Goal: Task Accomplishment & Management: Use online tool/utility

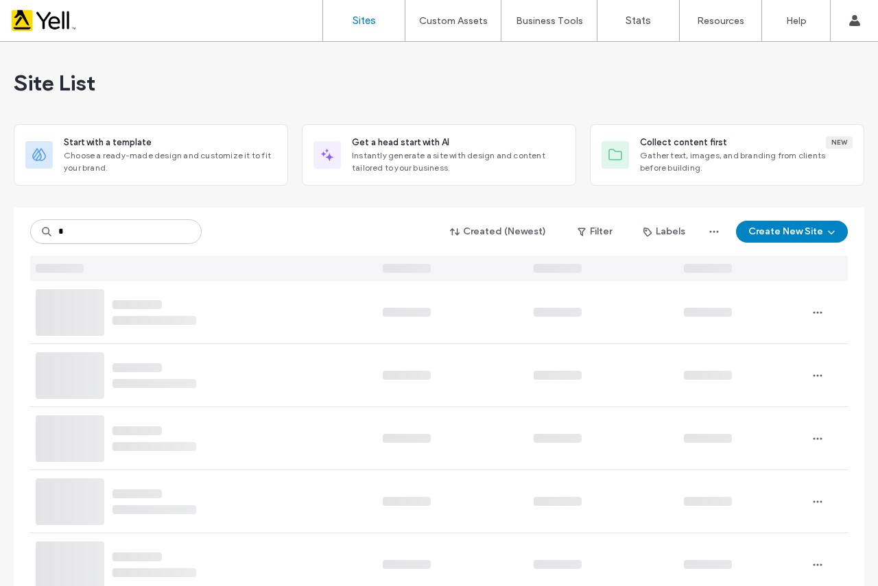
type input "*"
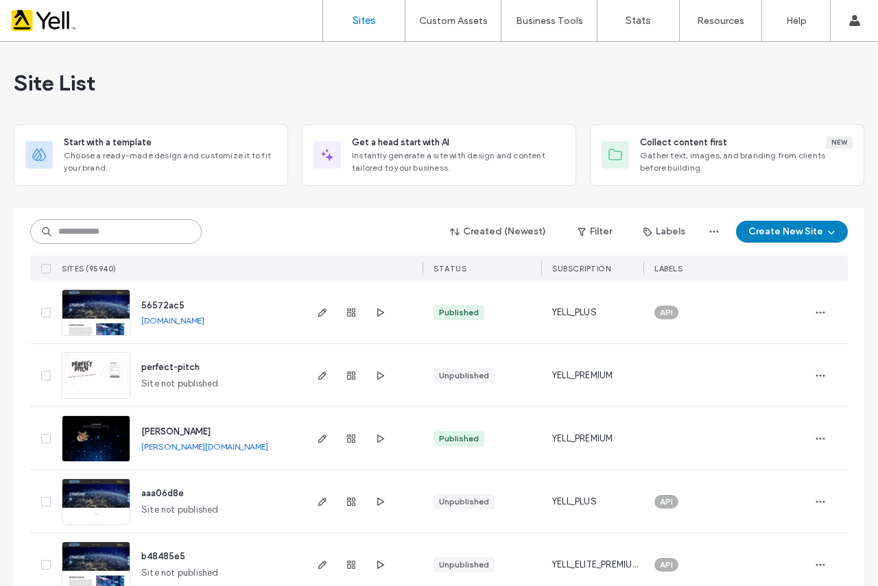
click at [140, 221] on input at bounding box center [115, 231] width 171 height 25
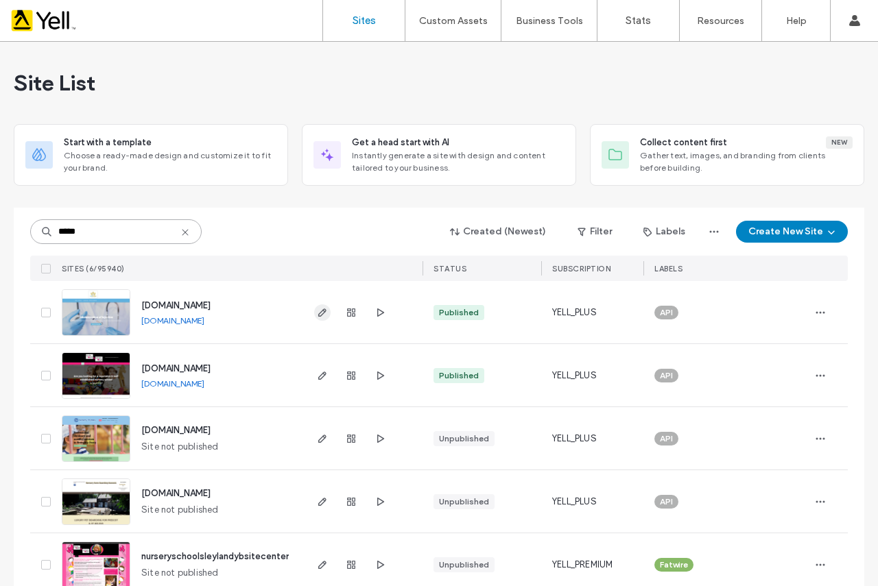
type input "*****"
click at [317, 313] on icon "button" at bounding box center [322, 312] width 11 height 11
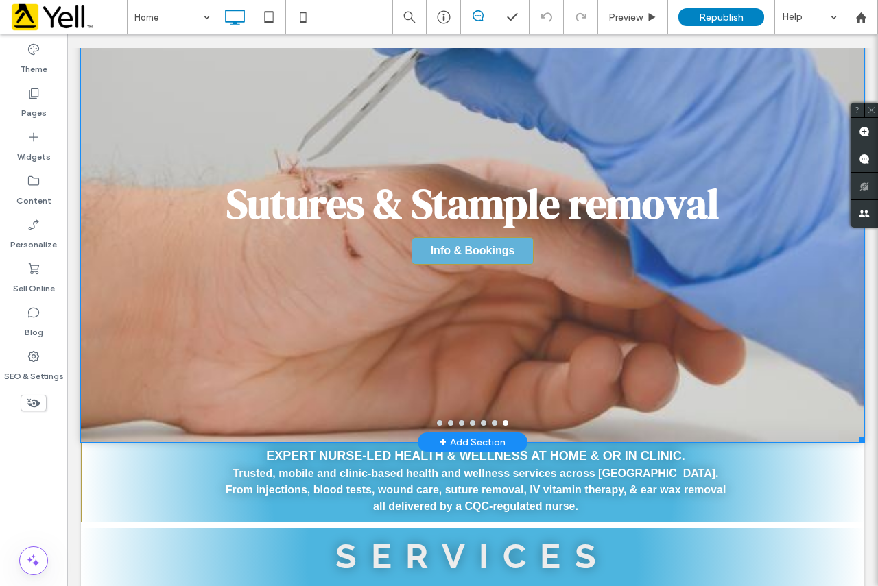
scroll to position [69, 0]
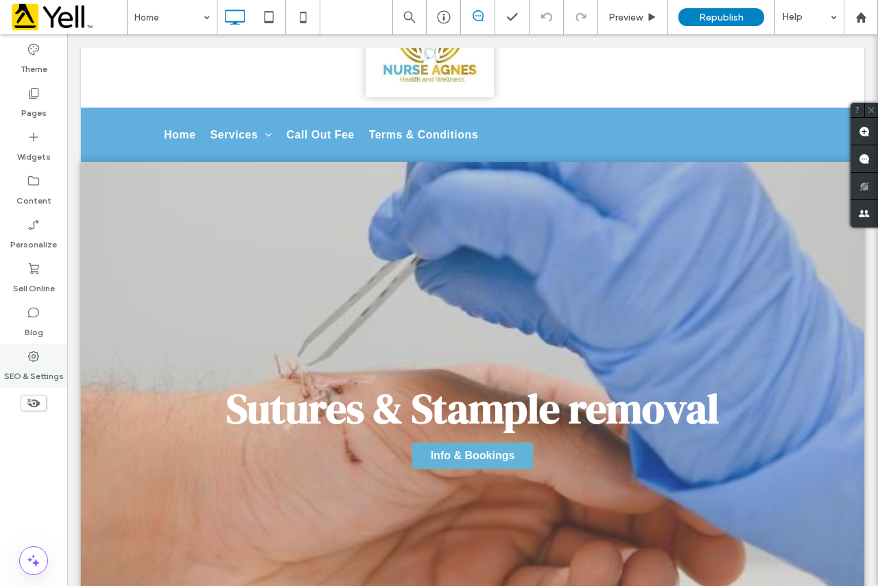
click at [40, 367] on label "SEO & Settings" at bounding box center [34, 372] width 60 height 19
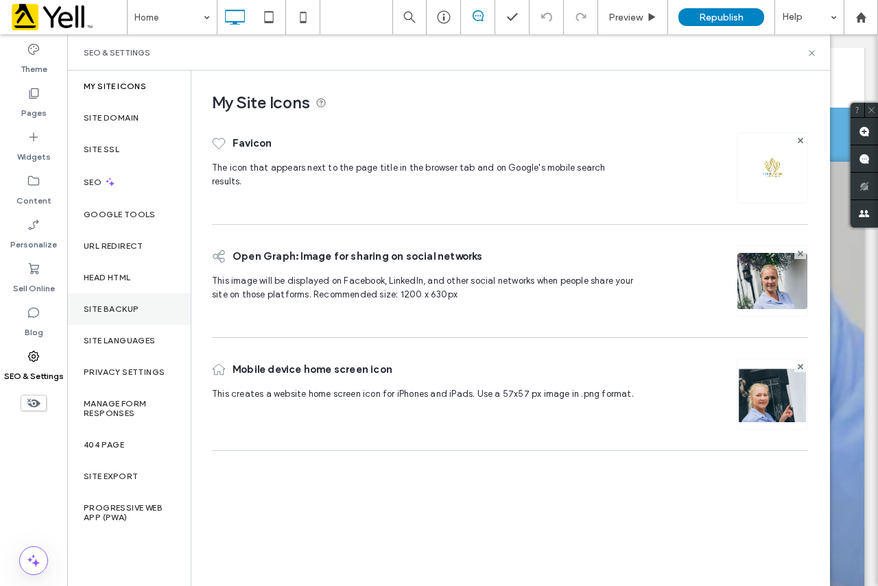
click at [145, 311] on div "Site Backup" at bounding box center [128, 309] width 123 height 32
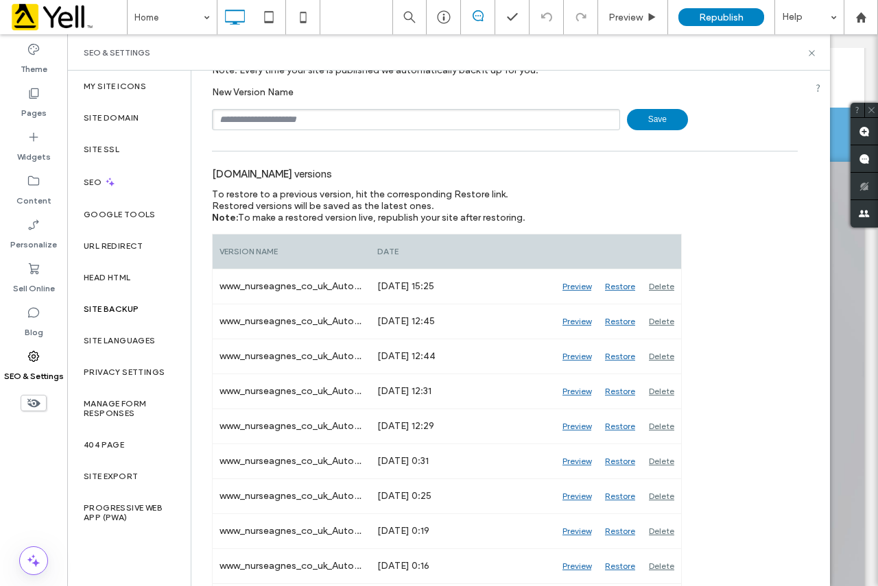
scroll to position [0, 0]
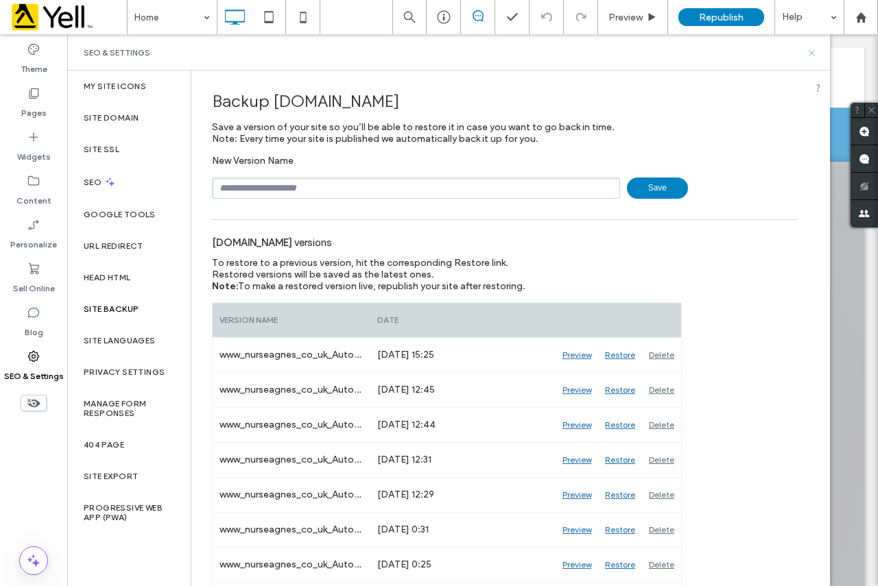
click at [809, 51] on icon at bounding box center [811, 53] width 10 height 10
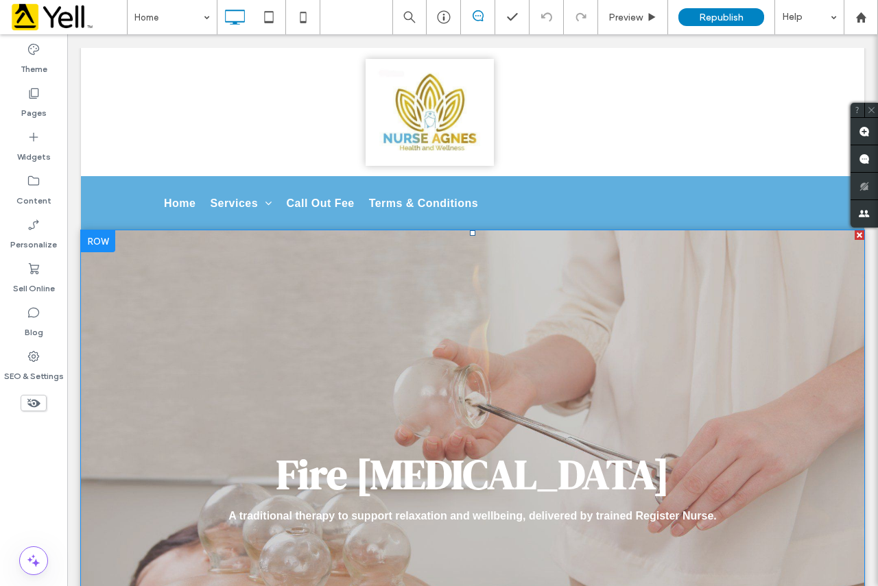
scroll to position [411, 0]
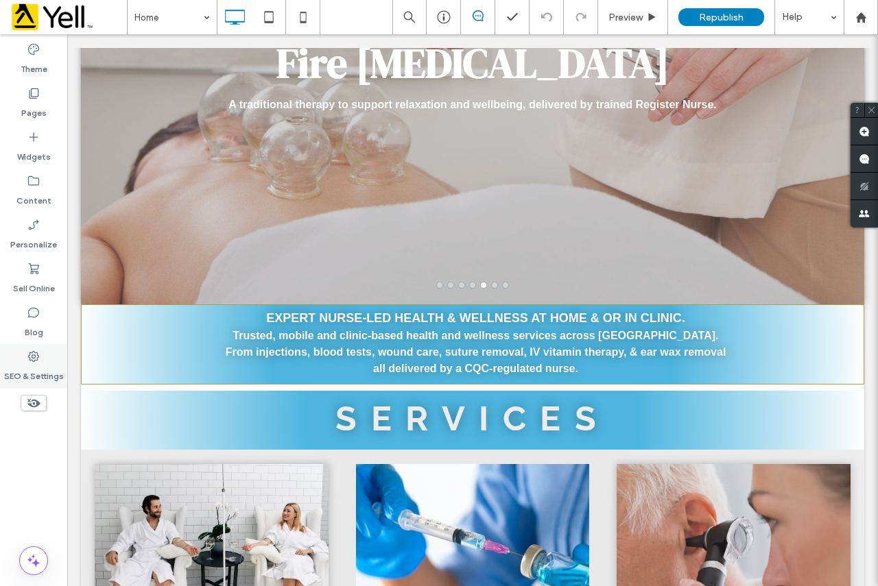
click at [33, 359] on icon at bounding box center [34, 357] width 14 height 14
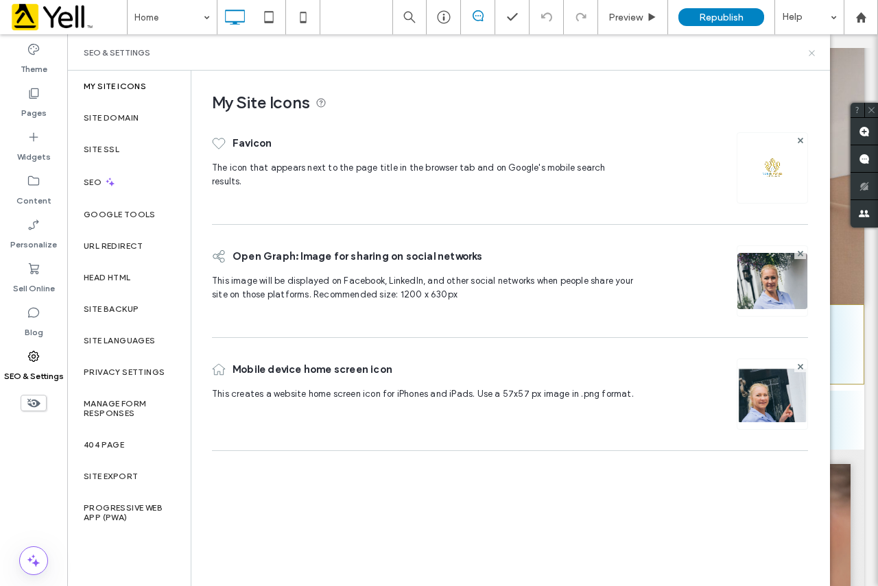
click at [810, 52] on icon at bounding box center [811, 53] width 10 height 10
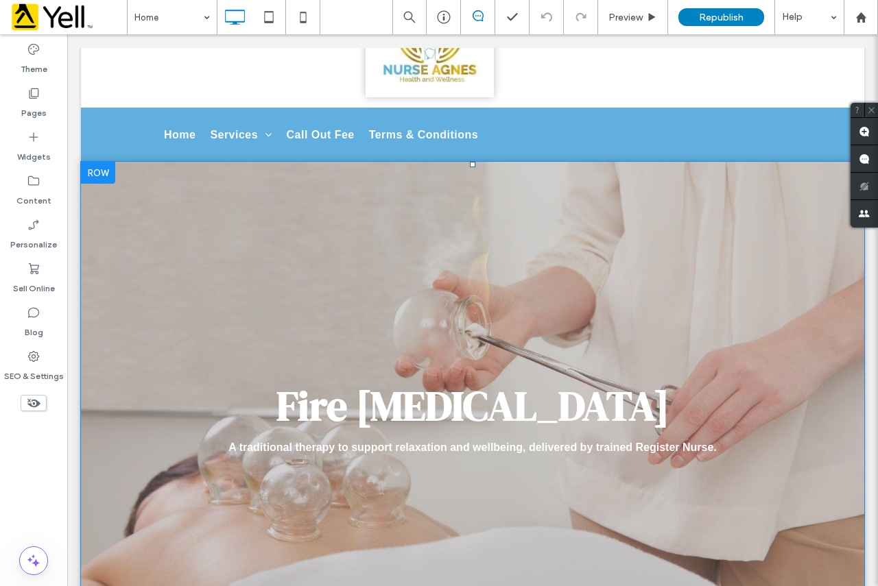
scroll to position [0, 0]
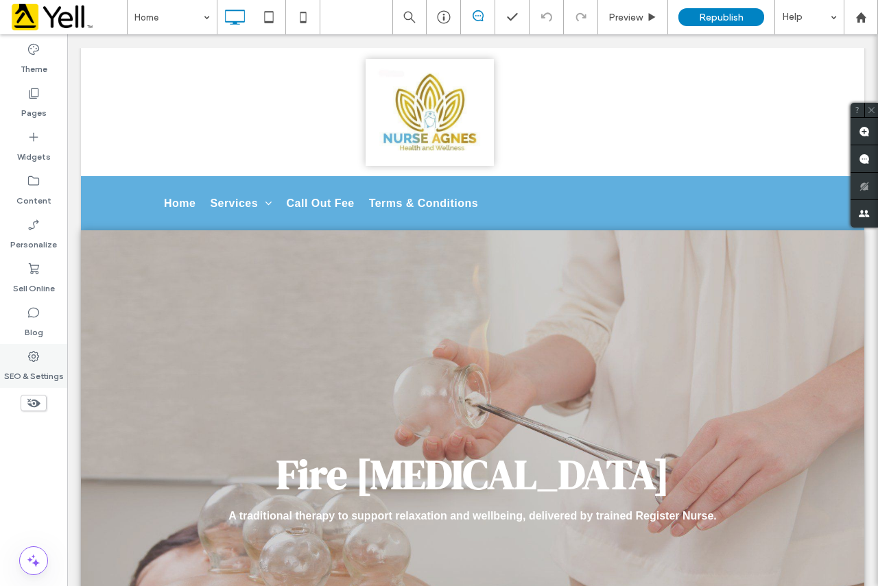
click at [33, 364] on label "SEO & Settings" at bounding box center [34, 372] width 60 height 19
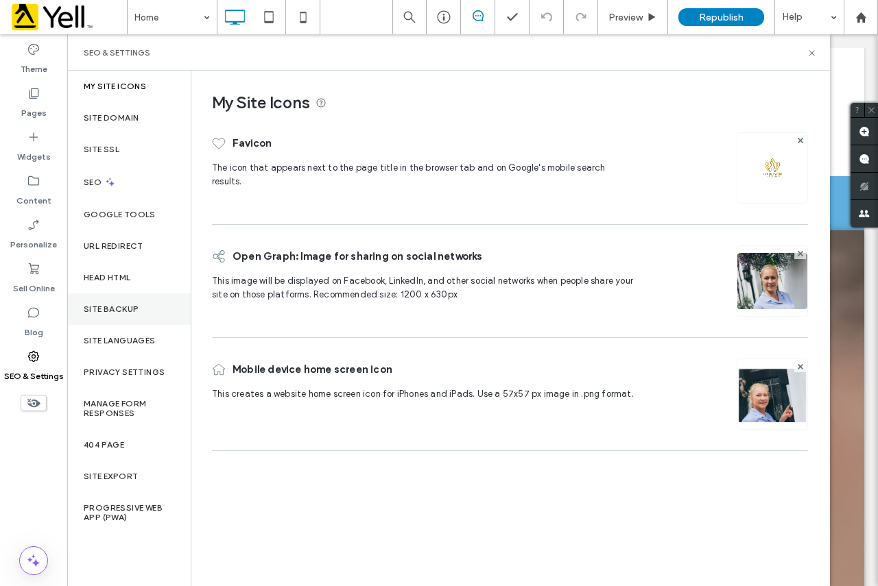
click at [120, 314] on div "Site Backup" at bounding box center [128, 309] width 123 height 32
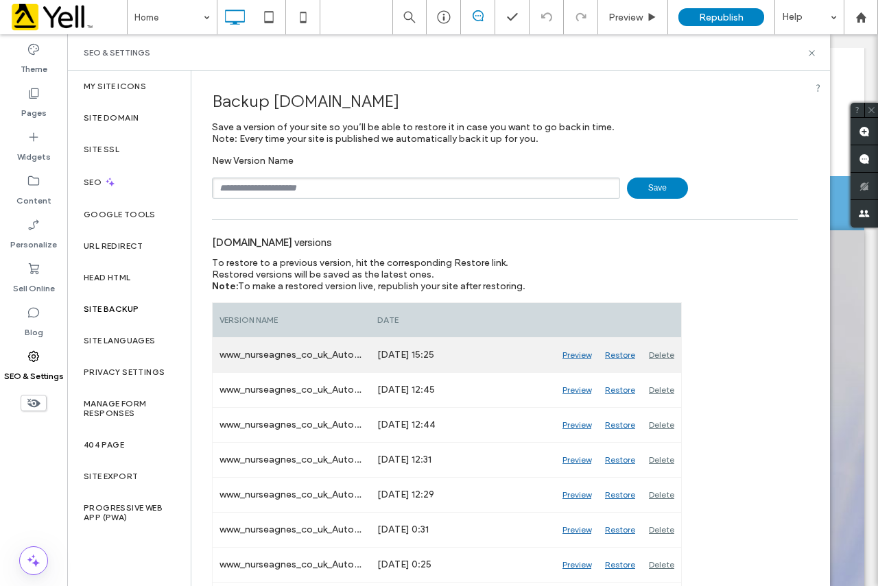
click at [575, 355] on div "Preview" at bounding box center [576, 355] width 43 height 34
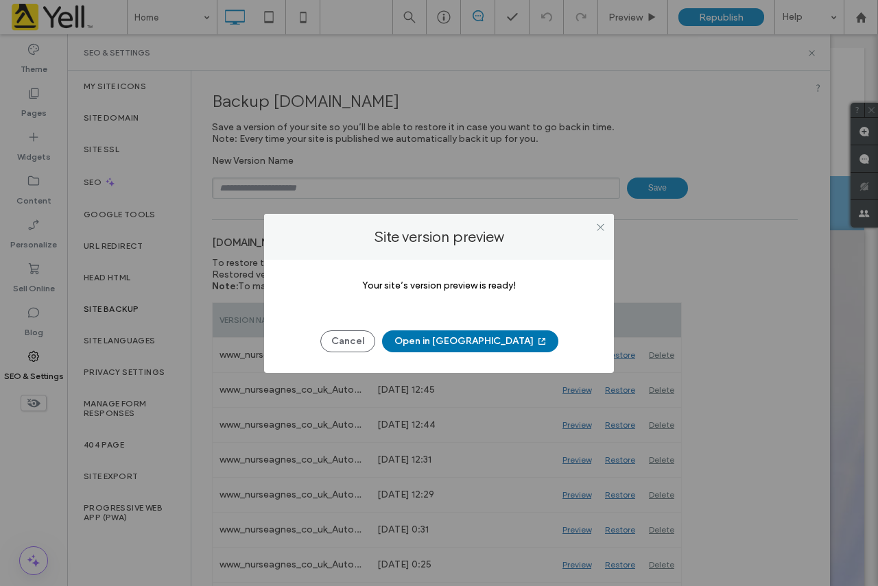
click at [459, 335] on button "Open in New Tab" at bounding box center [470, 342] width 176 height 22
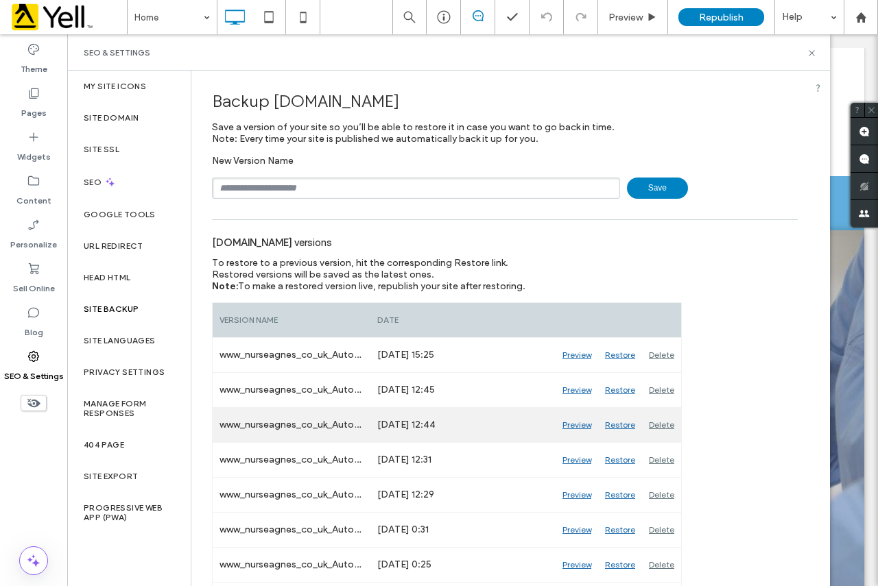
click at [584, 424] on div "Preview" at bounding box center [576, 425] width 43 height 34
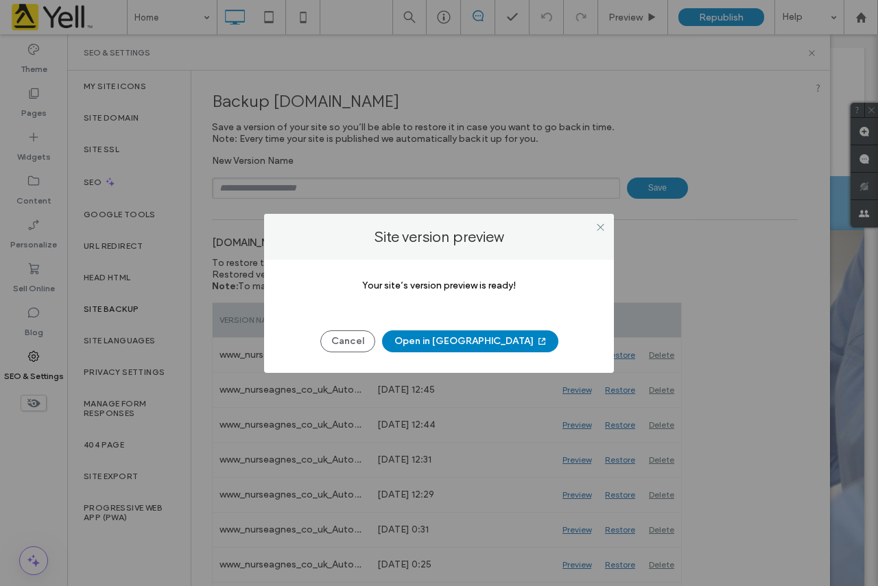
click at [471, 343] on button "Open in New Tab" at bounding box center [470, 342] width 176 height 22
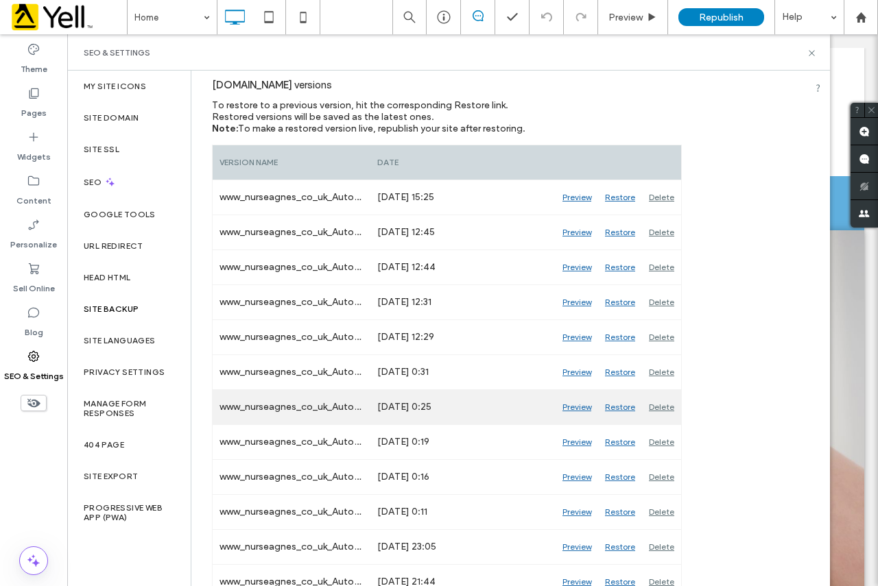
scroll to position [206, 0]
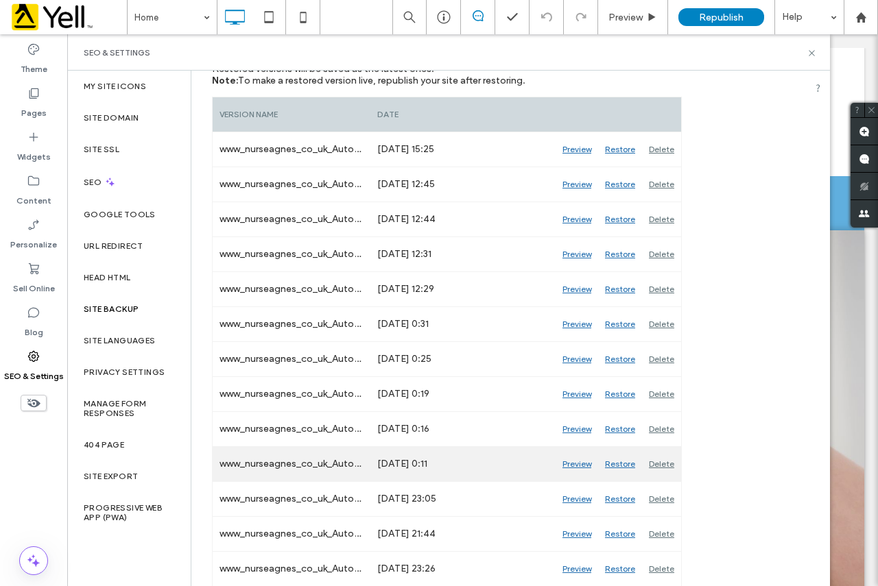
click at [571, 468] on div "Preview" at bounding box center [576, 464] width 43 height 34
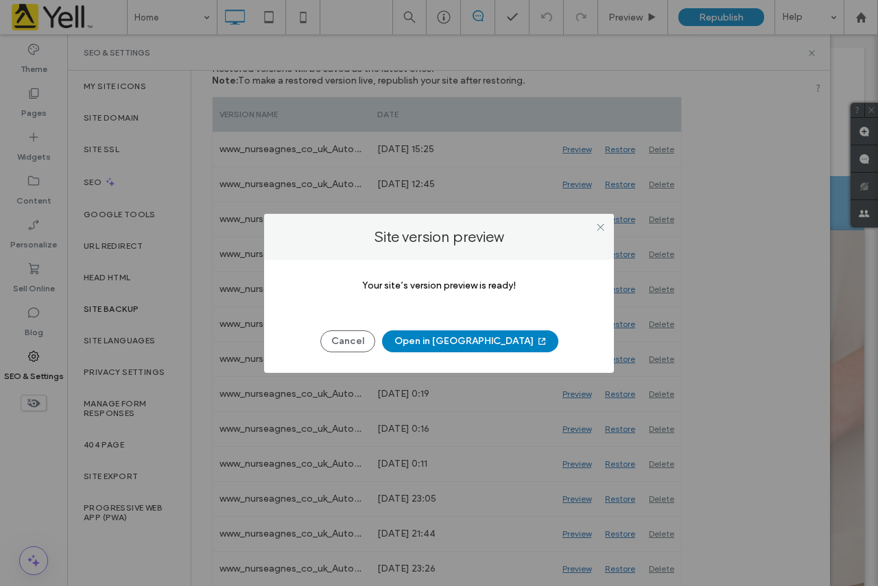
click at [475, 338] on button "Open in New Tab" at bounding box center [470, 342] width 176 height 22
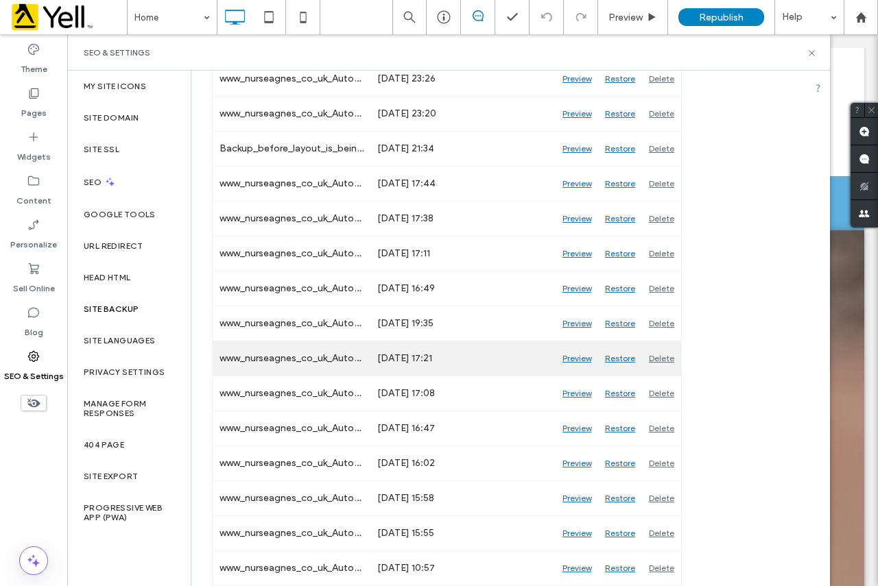
scroll to position [891, 0]
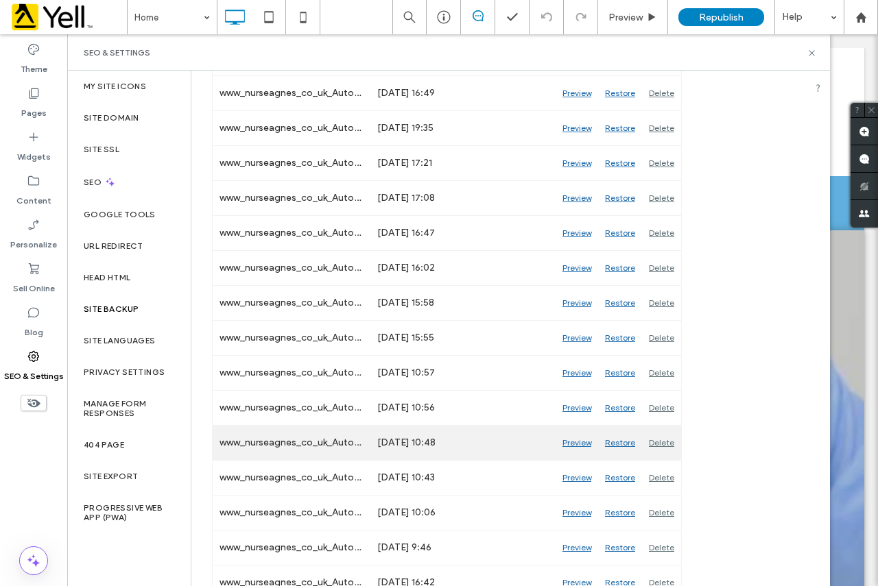
click at [579, 442] on div "Preview" at bounding box center [576, 443] width 43 height 34
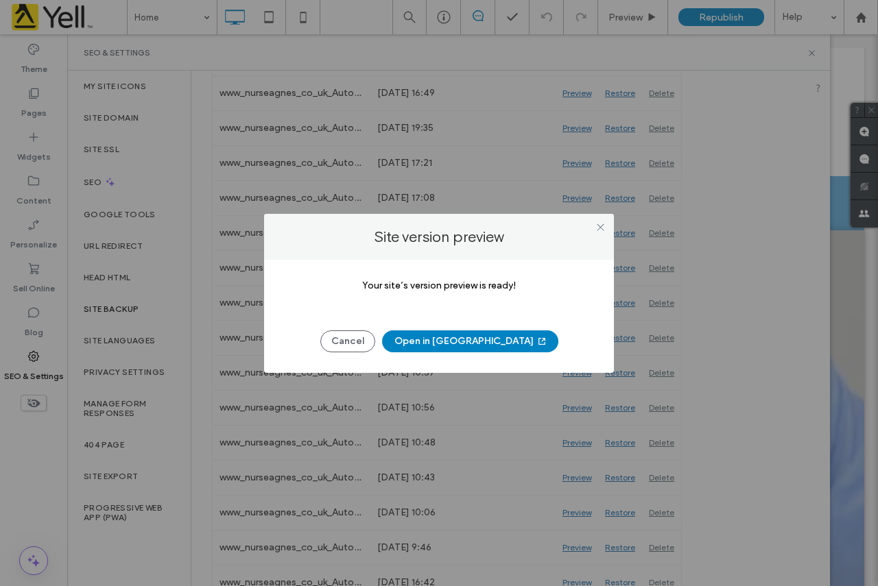
click at [483, 340] on button "Open in New Tab" at bounding box center [470, 342] width 176 height 22
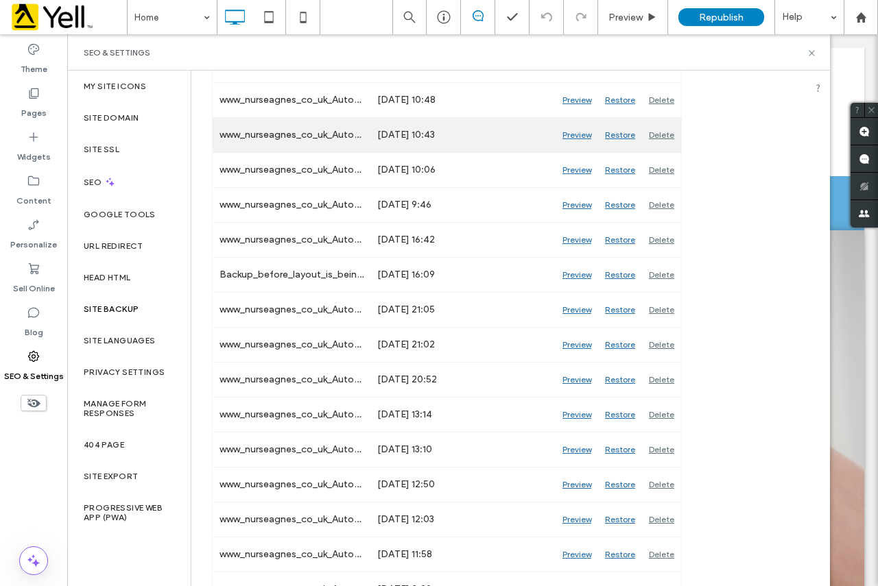
scroll to position [1509, 0]
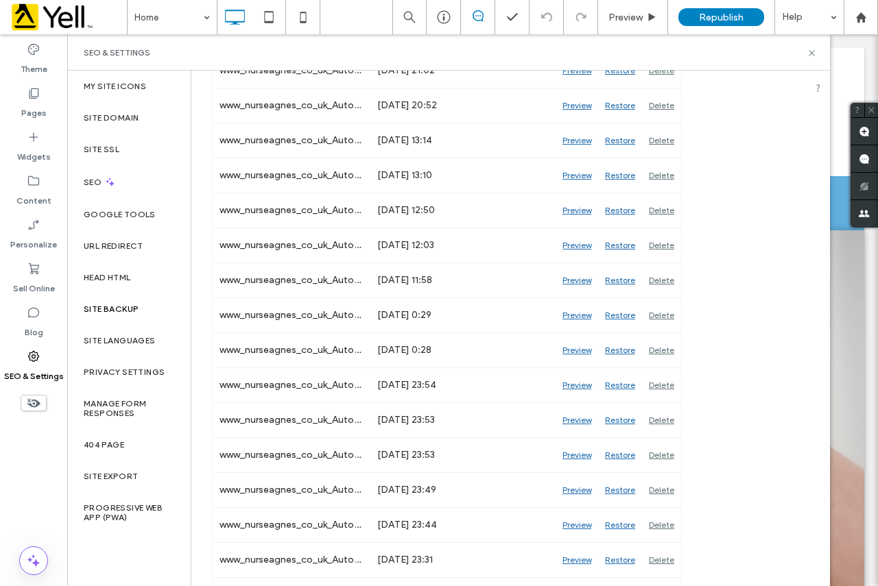
click at [577, 418] on div "Preview" at bounding box center [576, 420] width 43 height 34
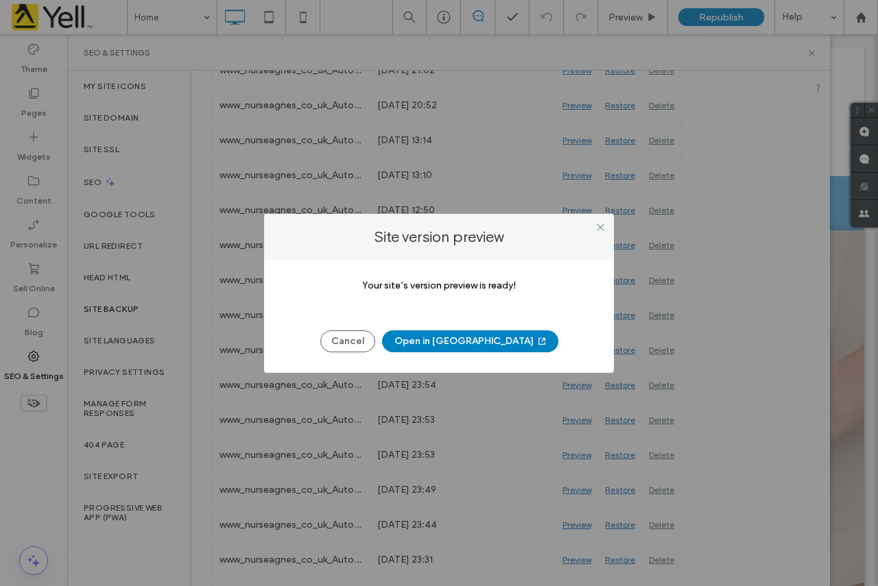
click at [490, 340] on button "Open in New Tab" at bounding box center [470, 342] width 176 height 22
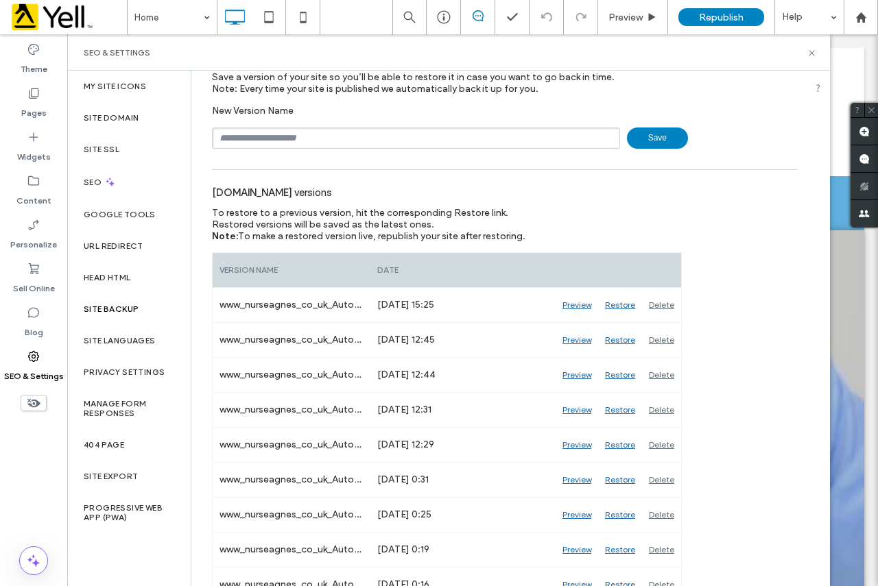
scroll to position [0, 0]
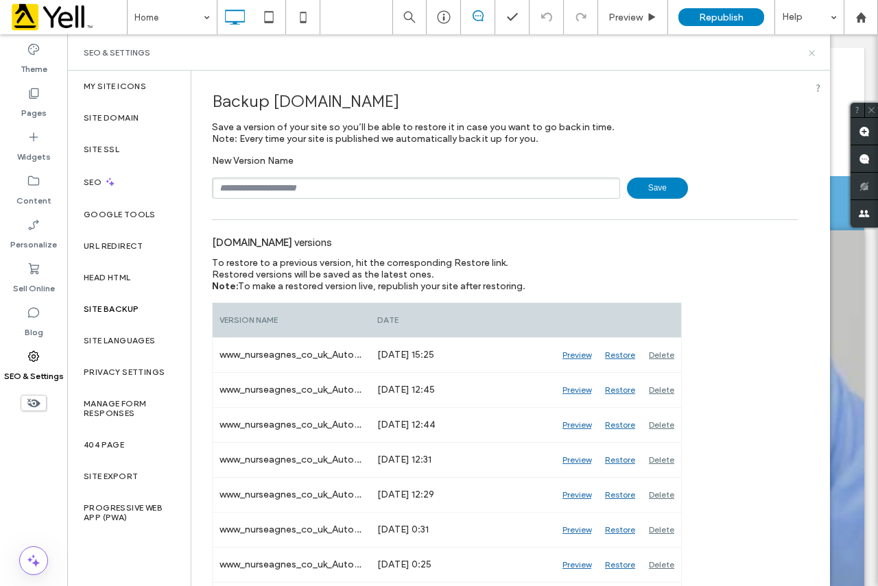
click at [810, 58] on icon at bounding box center [811, 53] width 10 height 10
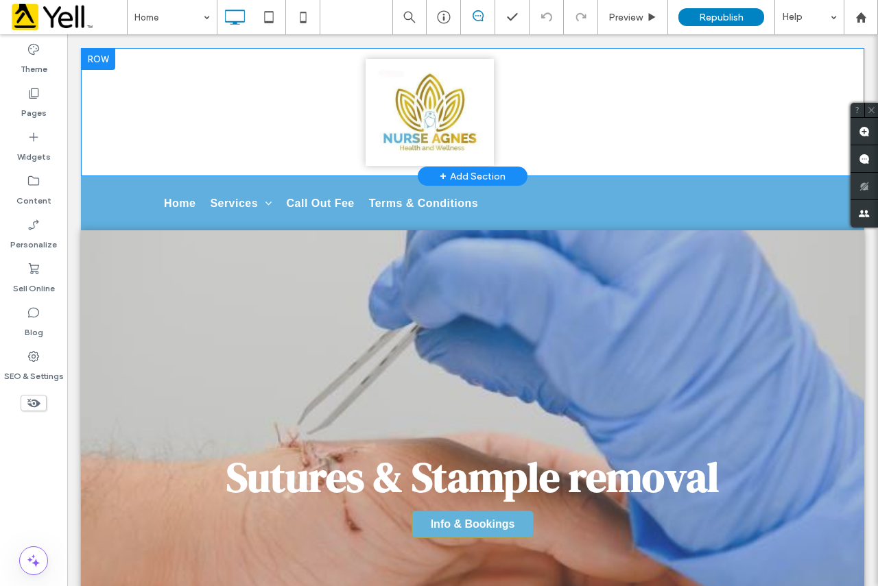
click at [610, 98] on div "Click To Paste" at bounding box center [472, 112] width 658 height 107
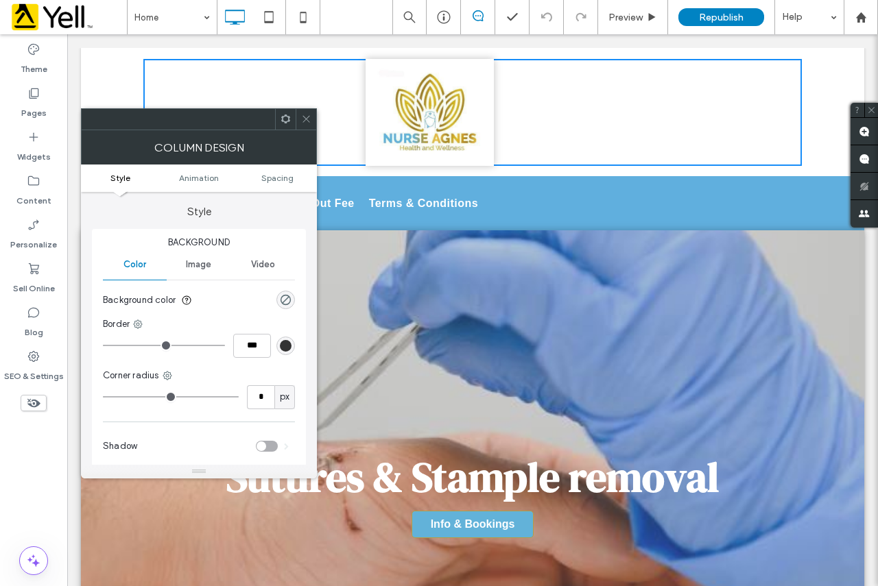
click at [813, 110] on div "Click To Paste Row + Add Section" at bounding box center [472, 112] width 783 height 128
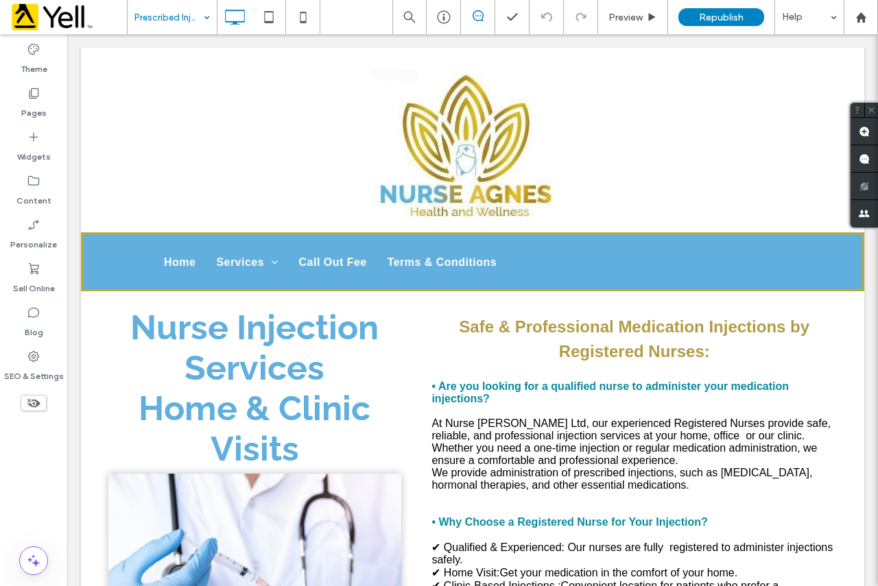
click at [154, 21] on input at bounding box center [168, 17] width 69 height 34
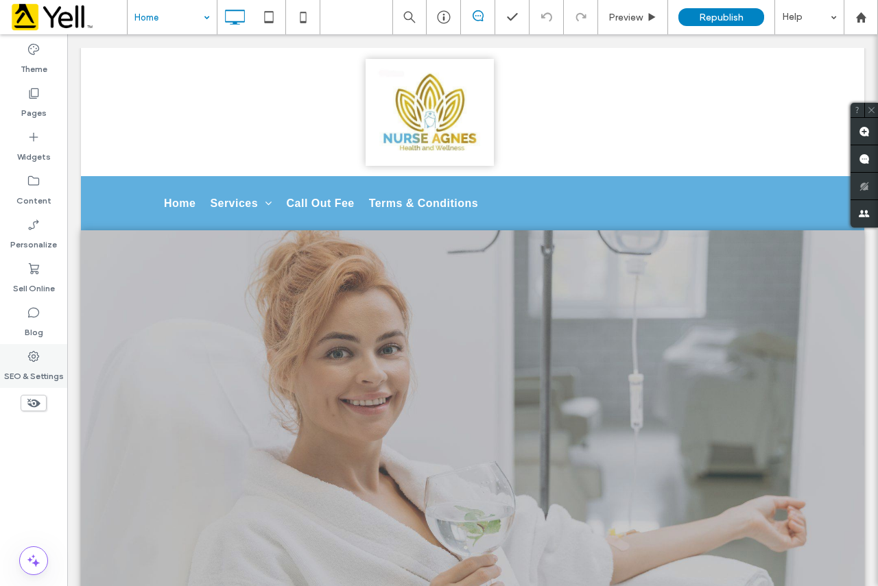
click at [31, 365] on label "SEO & Settings" at bounding box center [34, 372] width 60 height 19
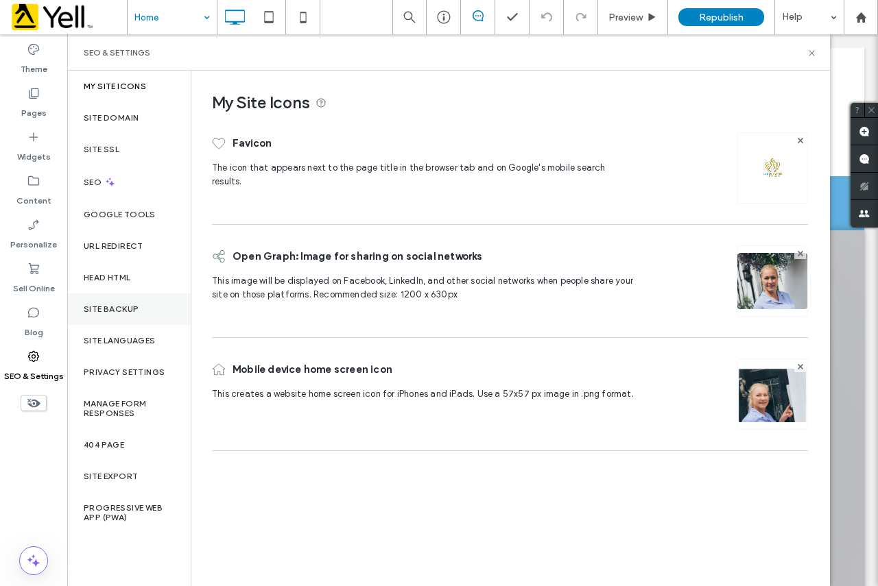
click at [109, 306] on label "Site Backup" at bounding box center [111, 309] width 55 height 10
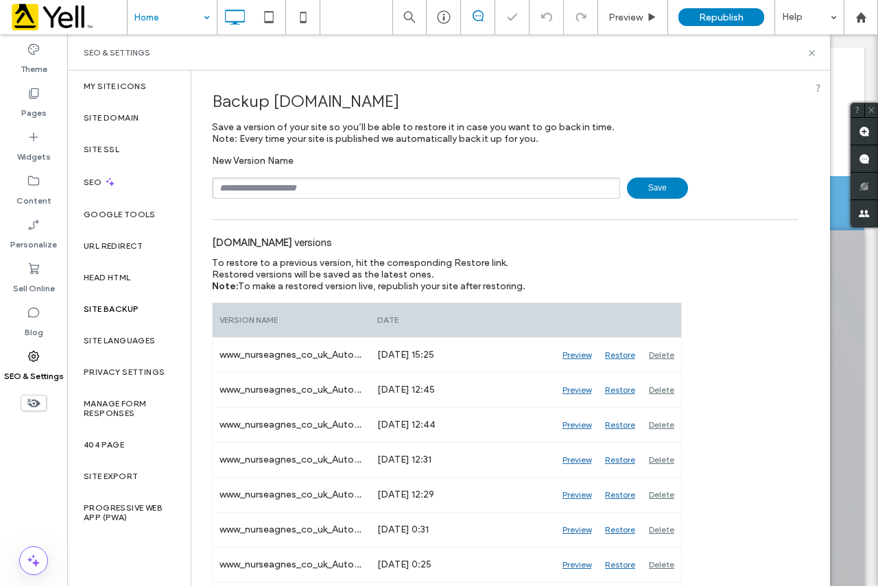
scroll to position [69, 0]
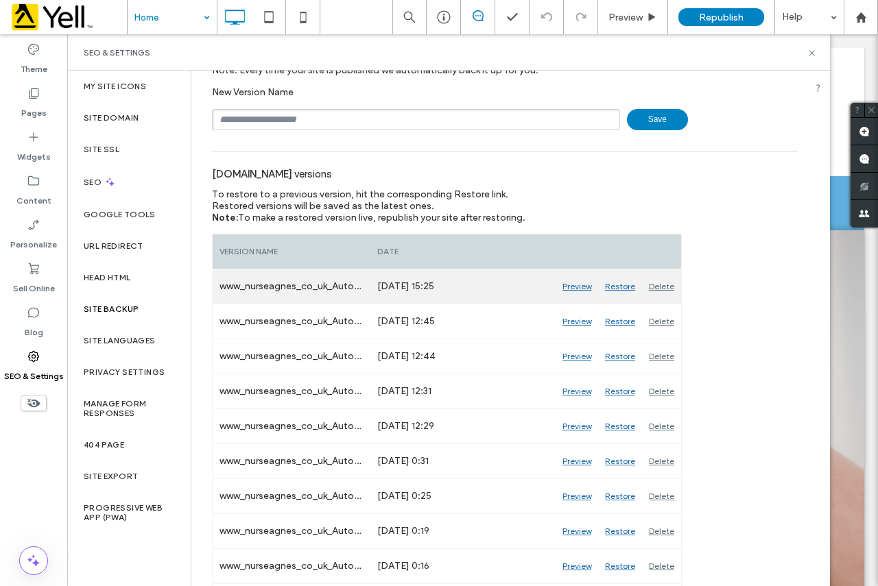
click at [579, 287] on div "Preview" at bounding box center [576, 286] width 43 height 34
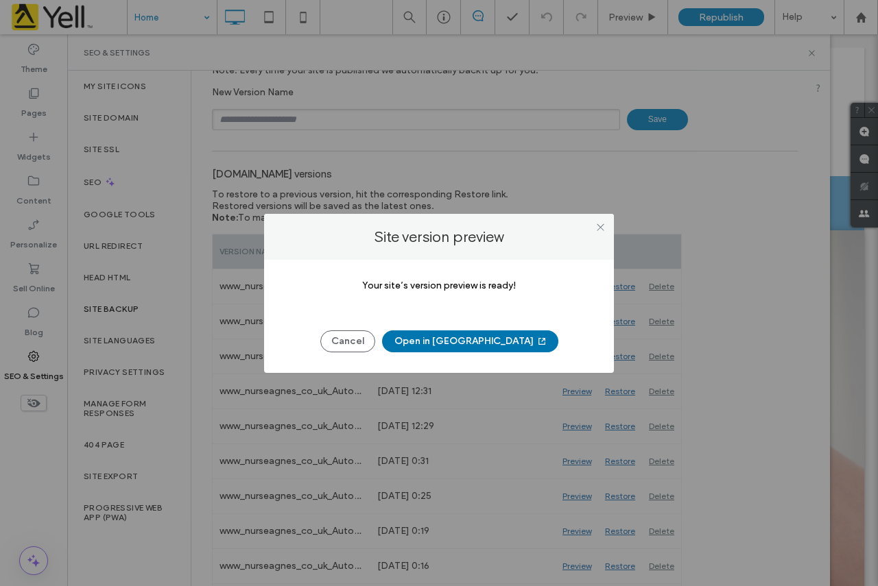
click at [477, 340] on button "Open in New Tab" at bounding box center [470, 342] width 176 height 22
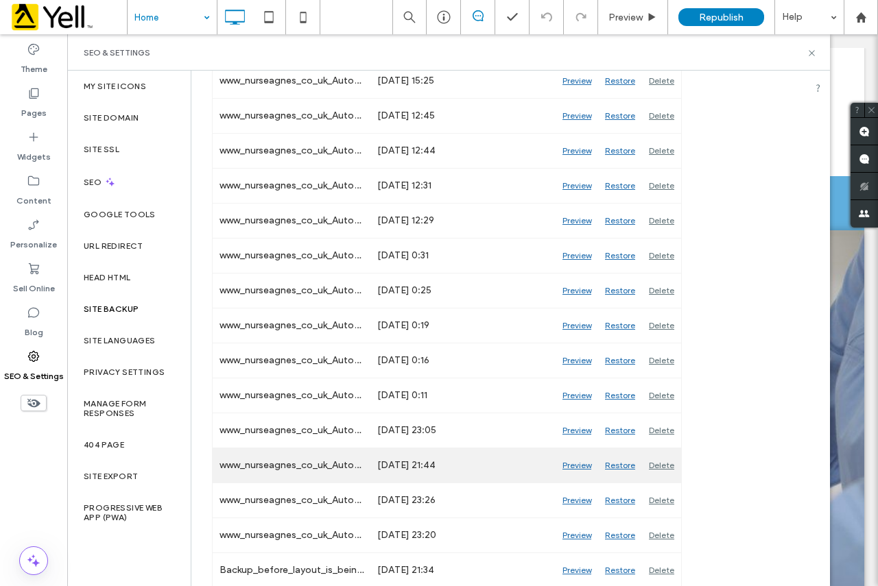
scroll to position [411, 0]
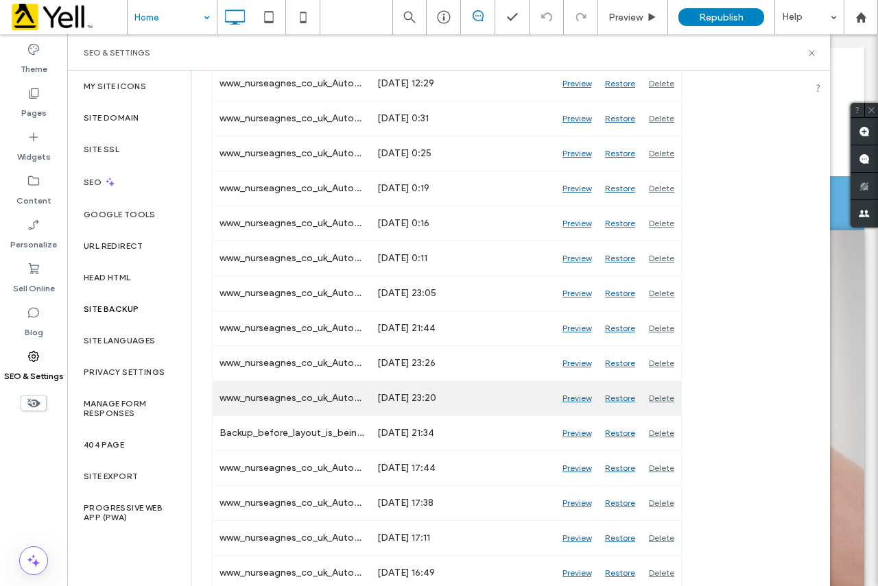
click at [579, 395] on div "Preview" at bounding box center [576, 398] width 43 height 34
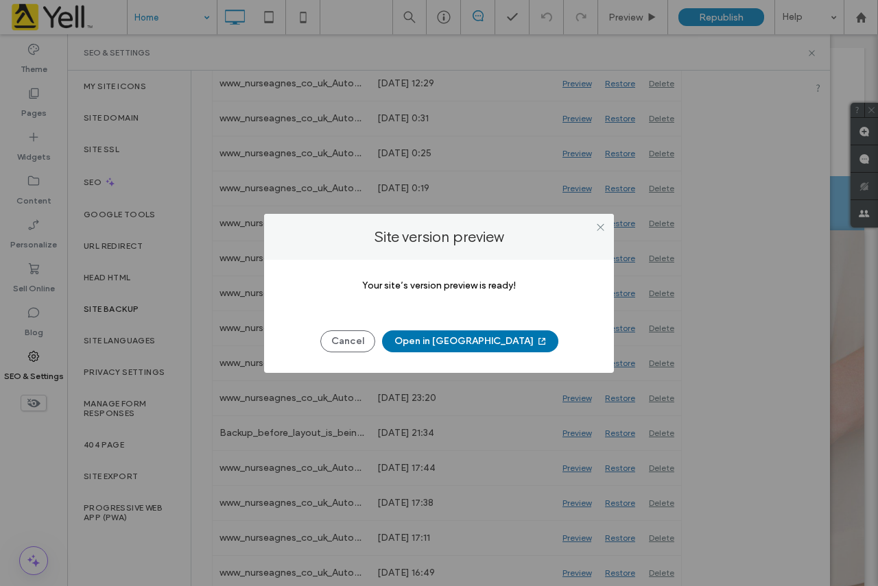
click at [464, 335] on button "Open in New Tab" at bounding box center [470, 342] width 176 height 22
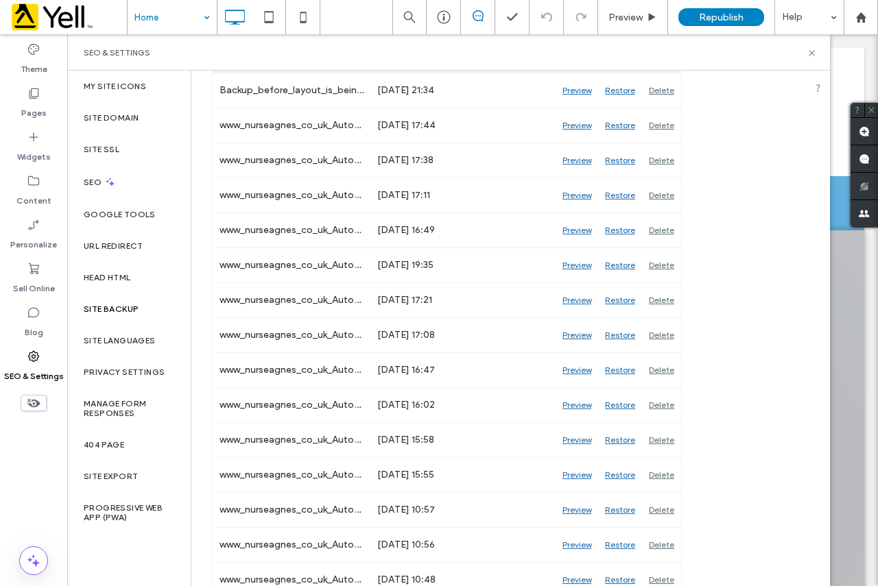
scroll to position [823, 0]
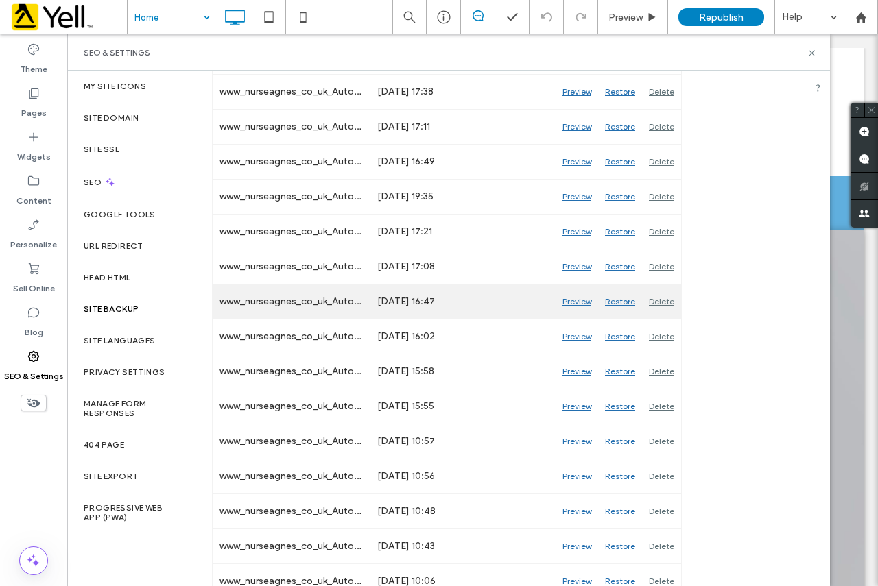
click at [581, 302] on div "Preview" at bounding box center [576, 302] width 43 height 34
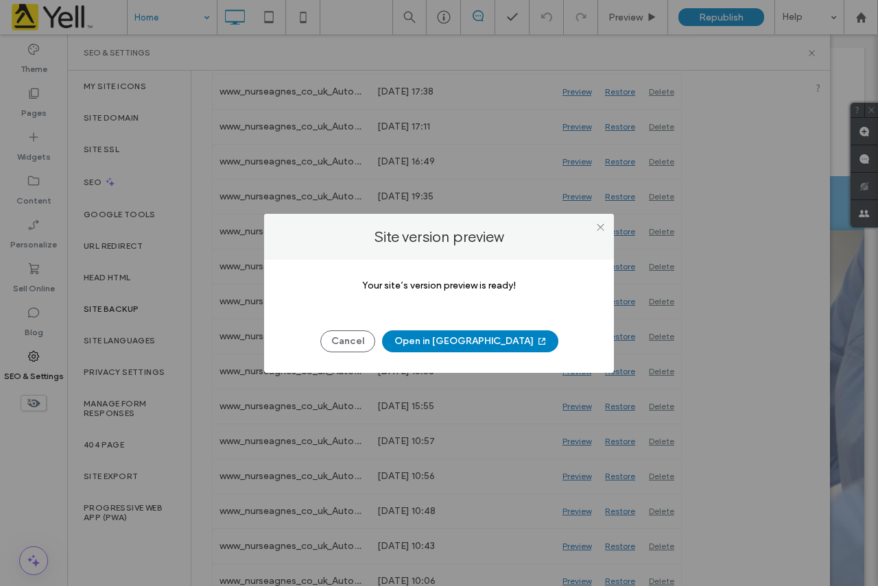
click at [466, 341] on button "Open in New Tab" at bounding box center [470, 342] width 176 height 22
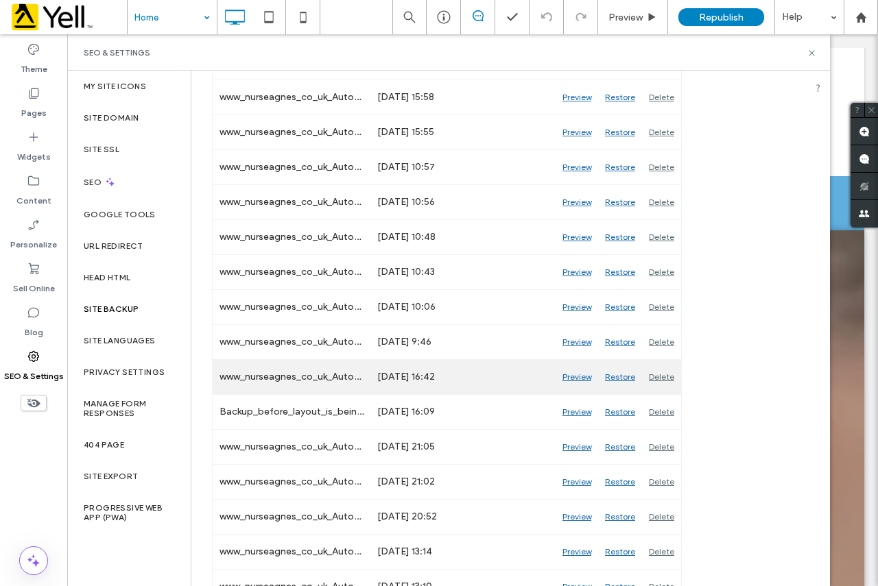
scroll to position [1234, 0]
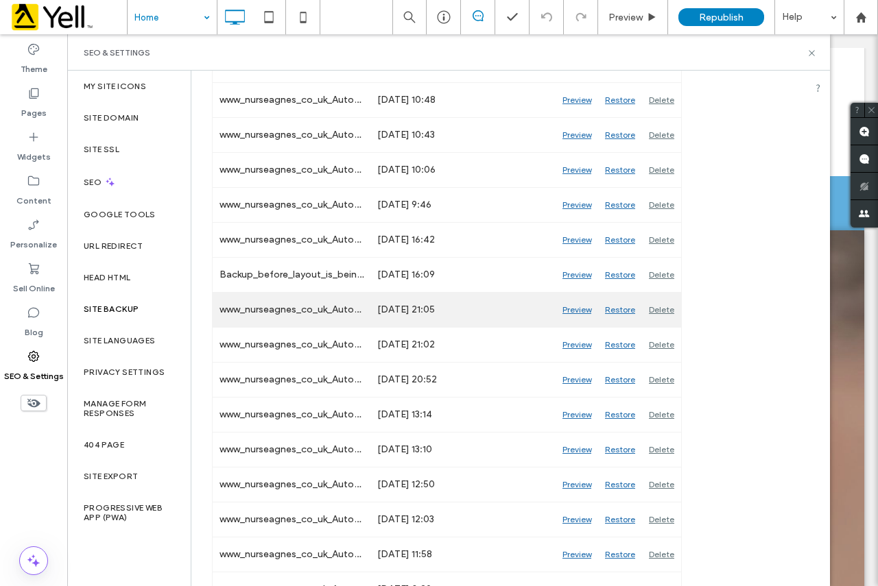
click at [583, 309] on div "Preview" at bounding box center [576, 310] width 43 height 34
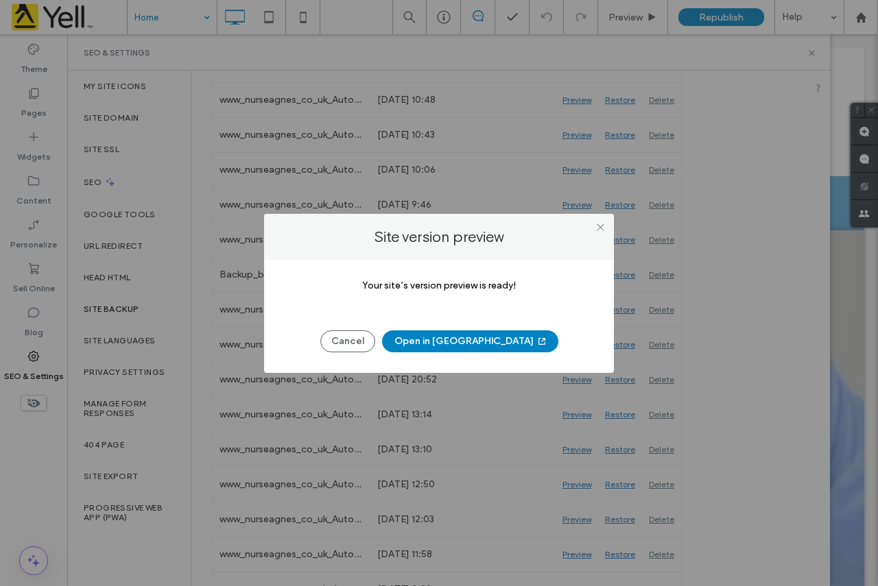
click at [451, 344] on button "Open in New Tab" at bounding box center [470, 342] width 176 height 22
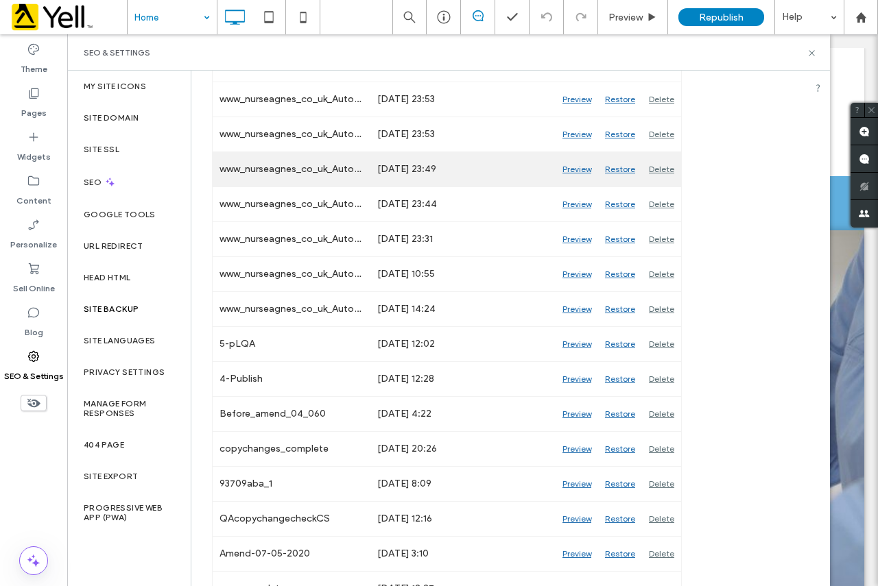
scroll to position [1850, 0]
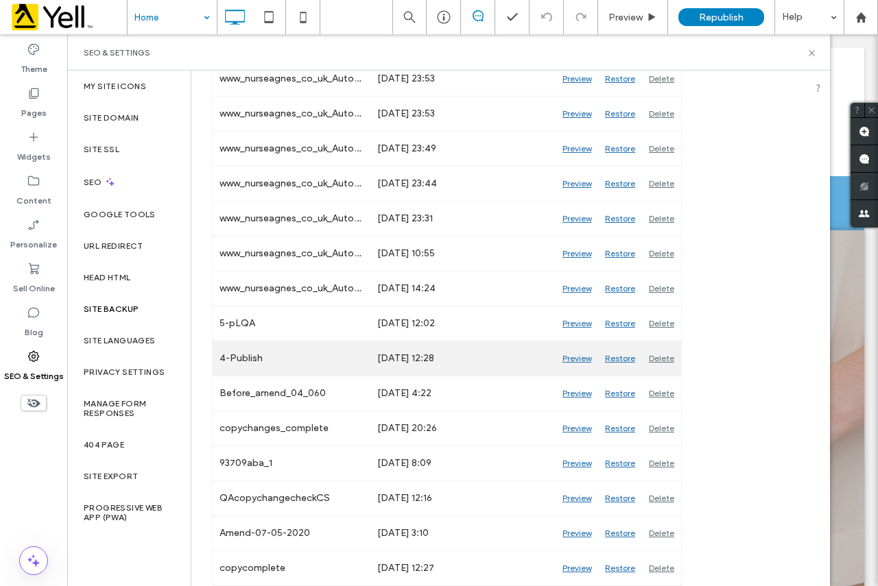
click at [581, 358] on div "Preview" at bounding box center [576, 358] width 43 height 34
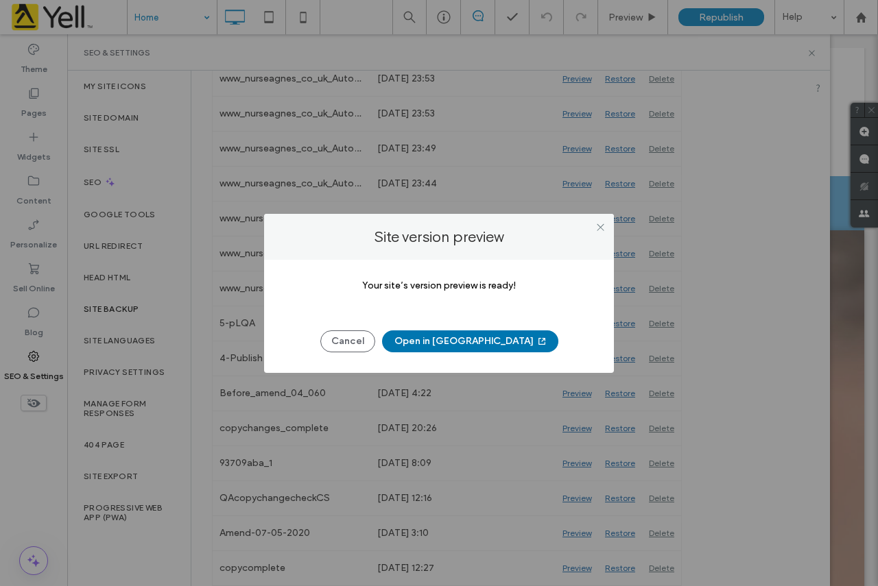
click at [472, 343] on button "Open in New Tab" at bounding box center [470, 342] width 176 height 22
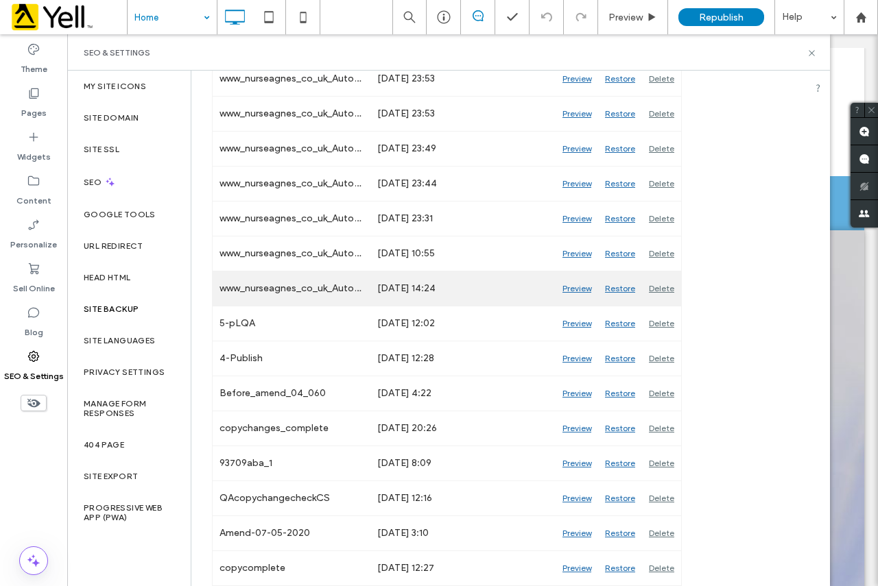
click at [576, 288] on div "Preview" at bounding box center [576, 289] width 43 height 34
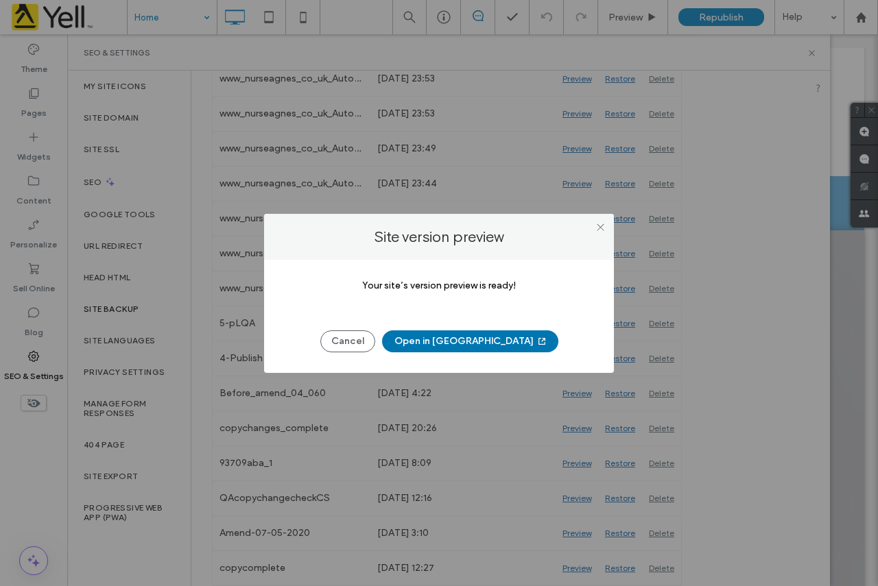
click at [460, 345] on button "Open in New Tab" at bounding box center [470, 342] width 176 height 22
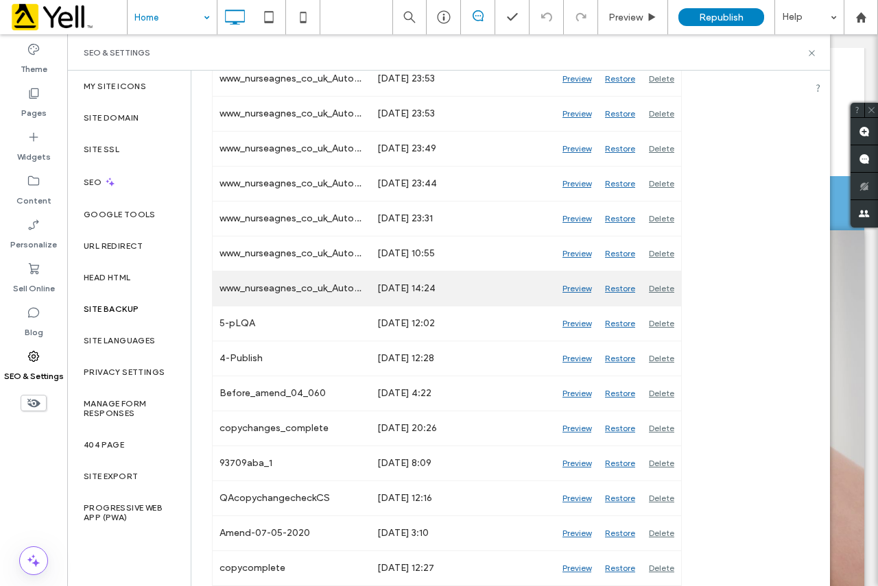
scroll to position [1782, 0]
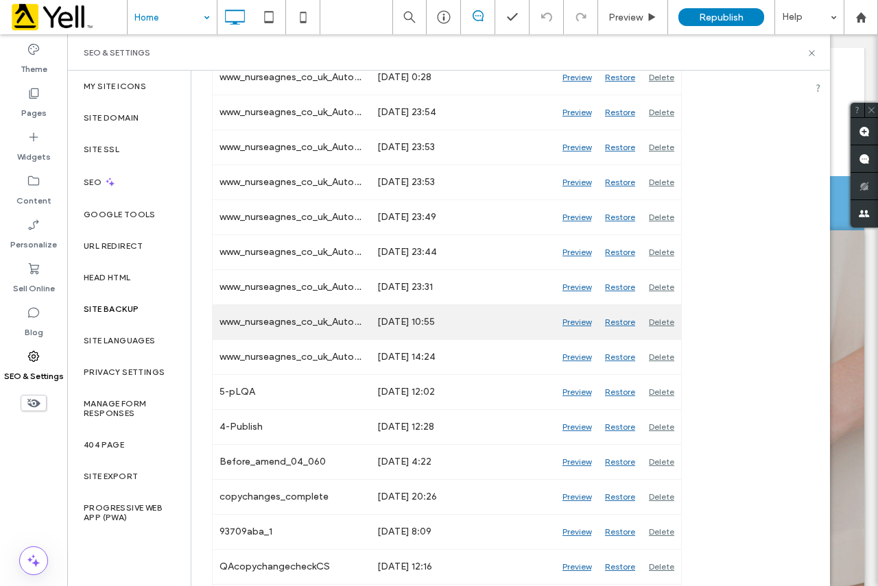
click at [574, 324] on div "Preview" at bounding box center [576, 322] width 43 height 34
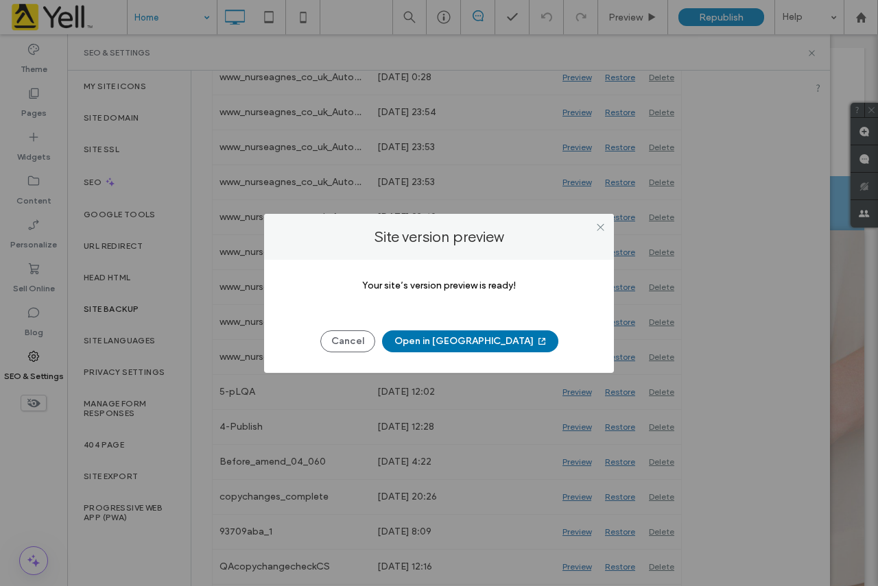
click at [466, 344] on button "Open in New Tab" at bounding box center [470, 342] width 176 height 22
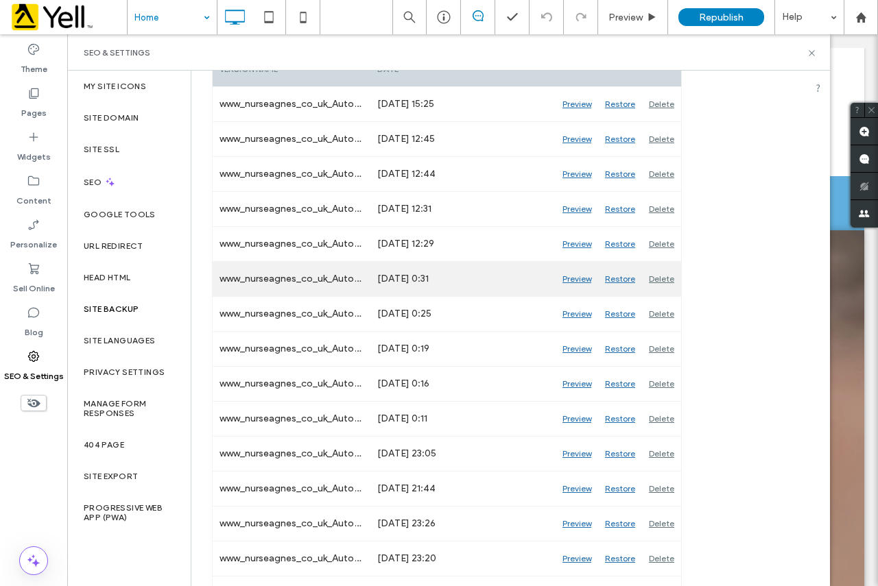
scroll to position [136, 0]
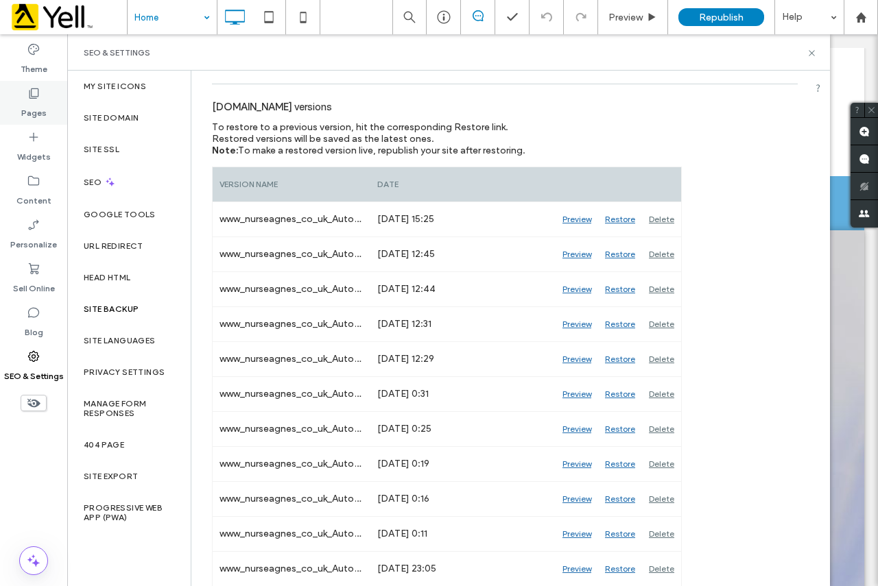
click at [47, 101] on div "Pages" at bounding box center [33, 103] width 67 height 44
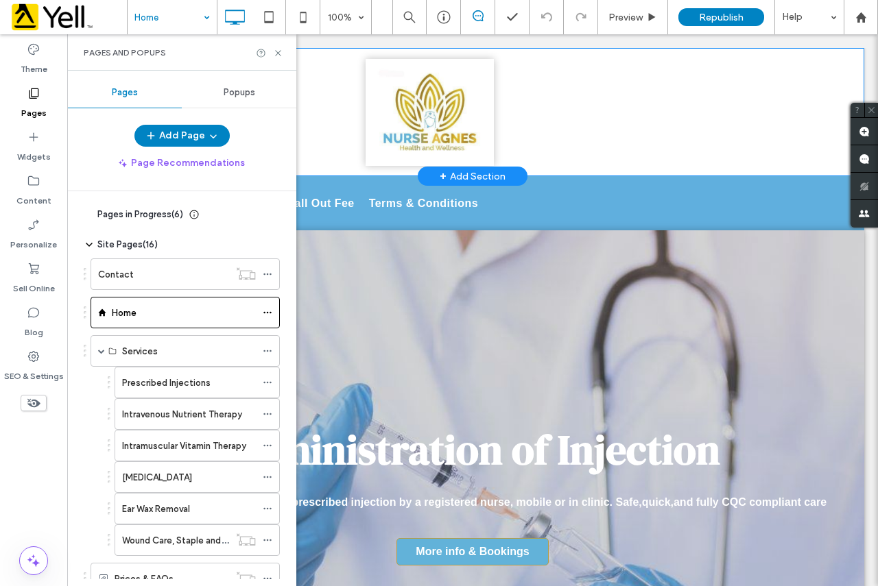
click at [557, 111] on div "Click To Paste" at bounding box center [472, 112] width 658 height 107
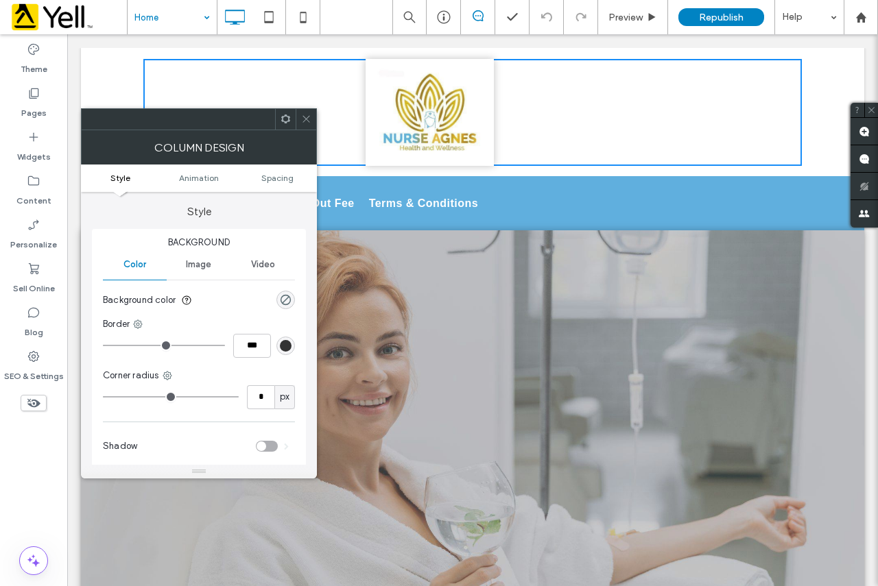
click at [115, 66] on div "Click To Paste Row + Add Section" at bounding box center [472, 112] width 783 height 128
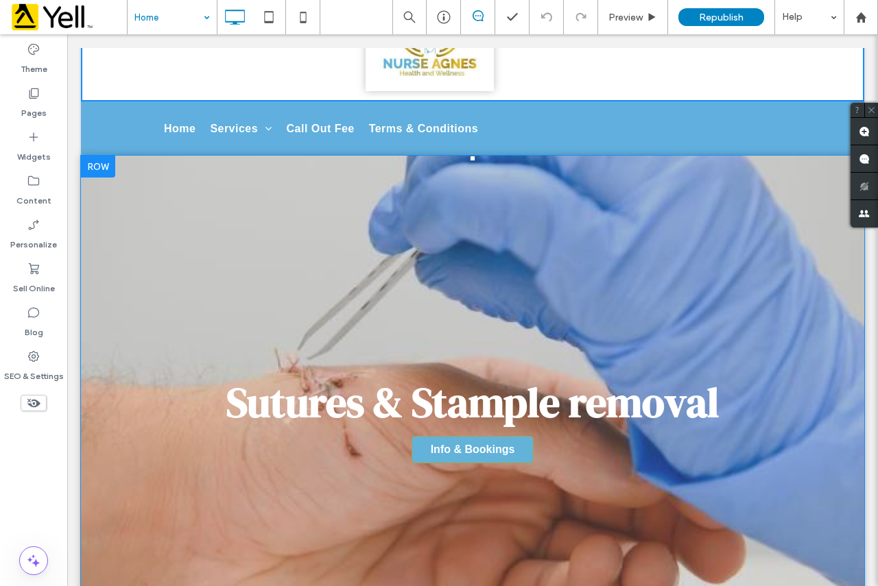
scroll to position [206, 0]
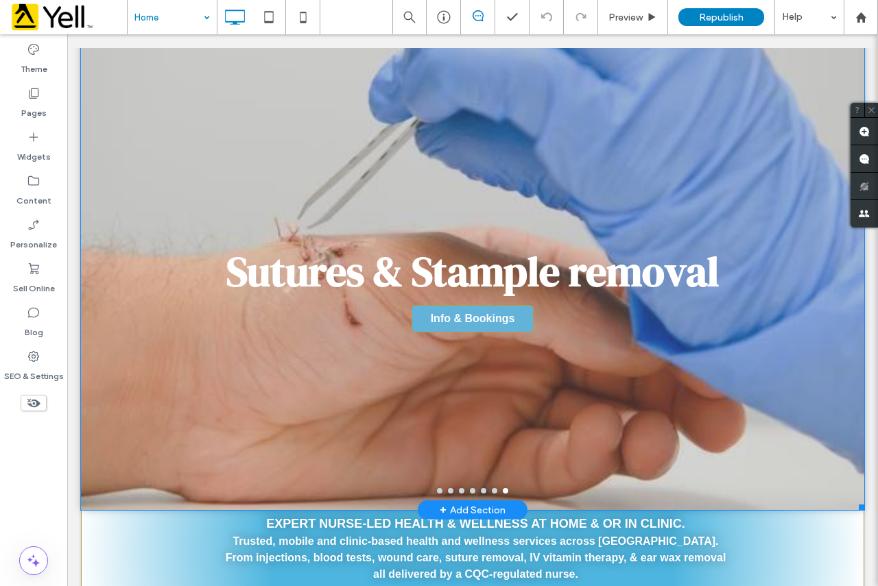
click at [357, 282] on h3 "Sutures & Stample removal" at bounding box center [472, 271] width 492 height 56
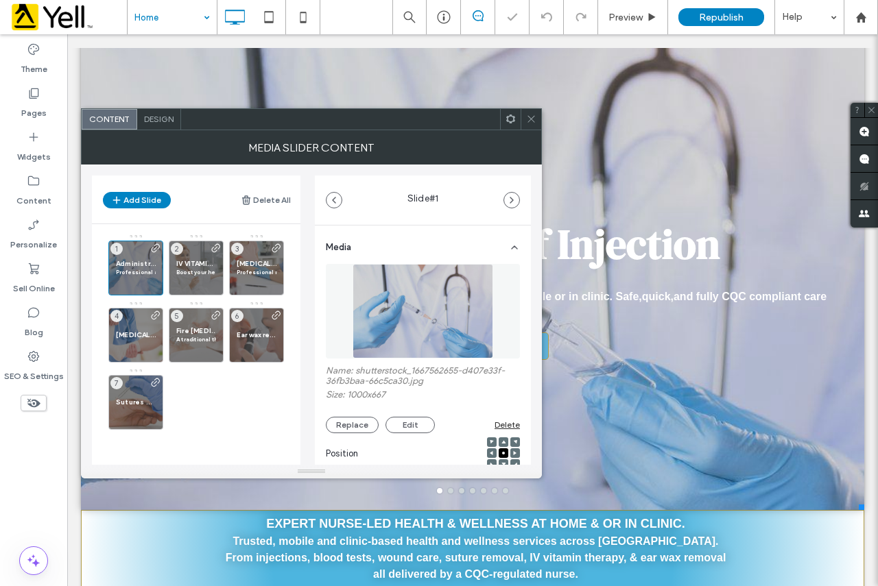
drag, startPoint x: 528, startPoint y: 123, endPoint x: 489, endPoint y: 162, distance: 55.3
click at [528, 123] on icon at bounding box center [531, 119] width 10 height 10
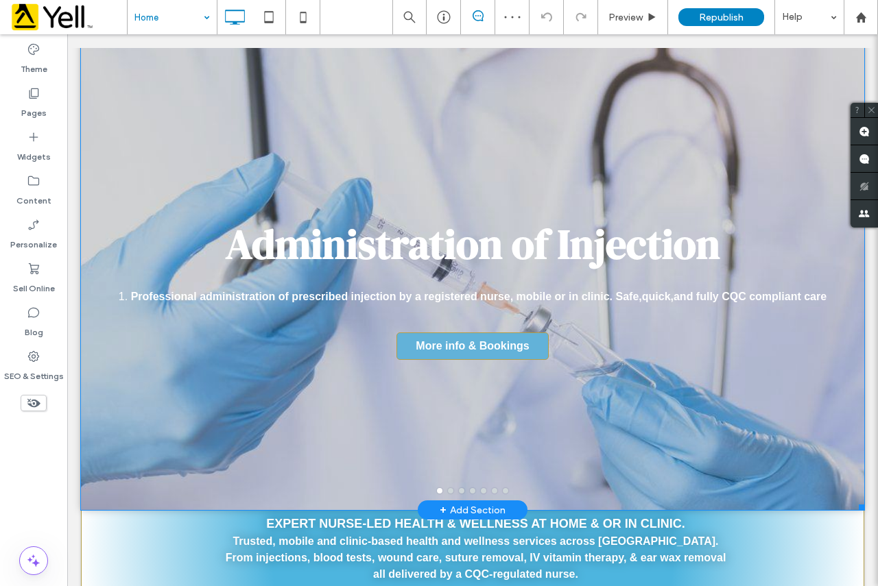
click at [400, 245] on h3 "Administration of Injection" at bounding box center [473, 244] width 494 height 56
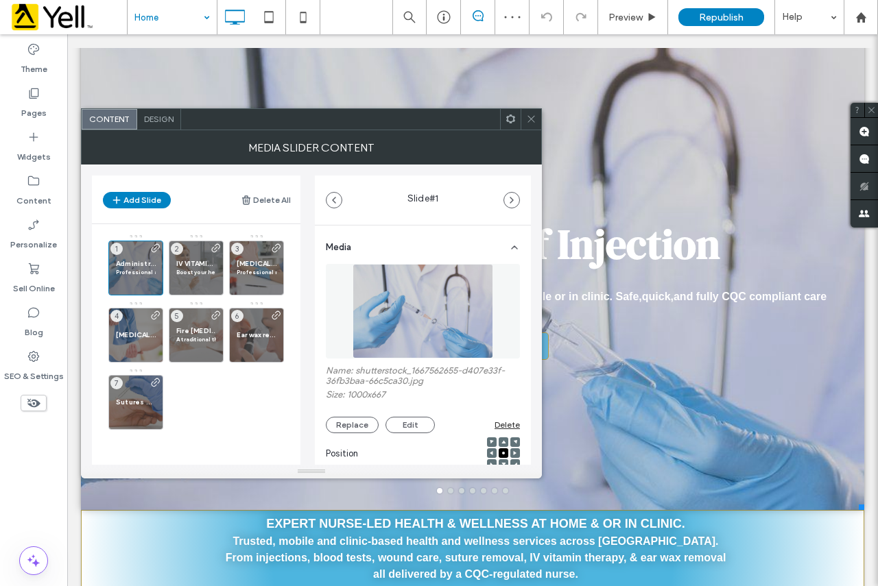
click at [529, 122] on icon at bounding box center [531, 119] width 10 height 10
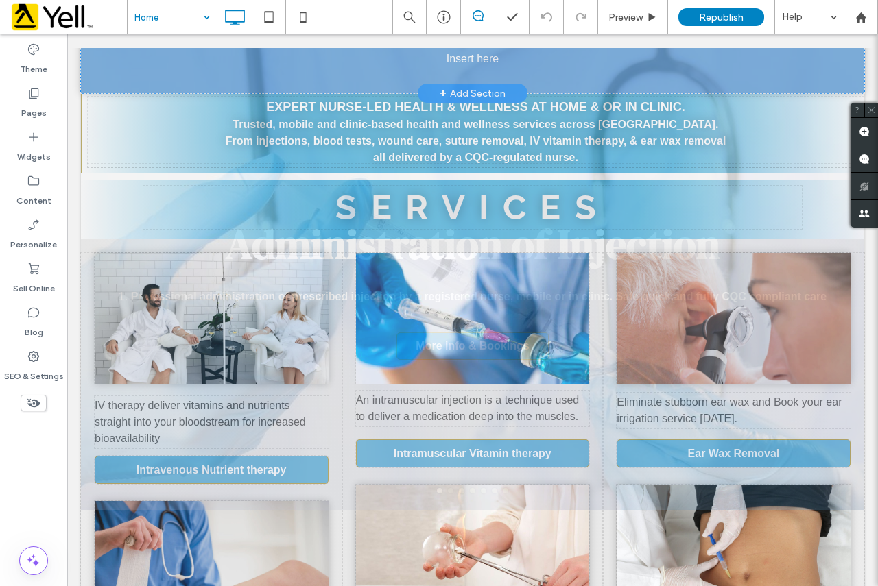
drag, startPoint x: 313, startPoint y: 245, endPoint x: 662, endPoint y: 245, distance: 348.3
drag, startPoint x: 655, startPoint y: 248, endPoint x: 339, endPoint y: 259, distance: 316.3
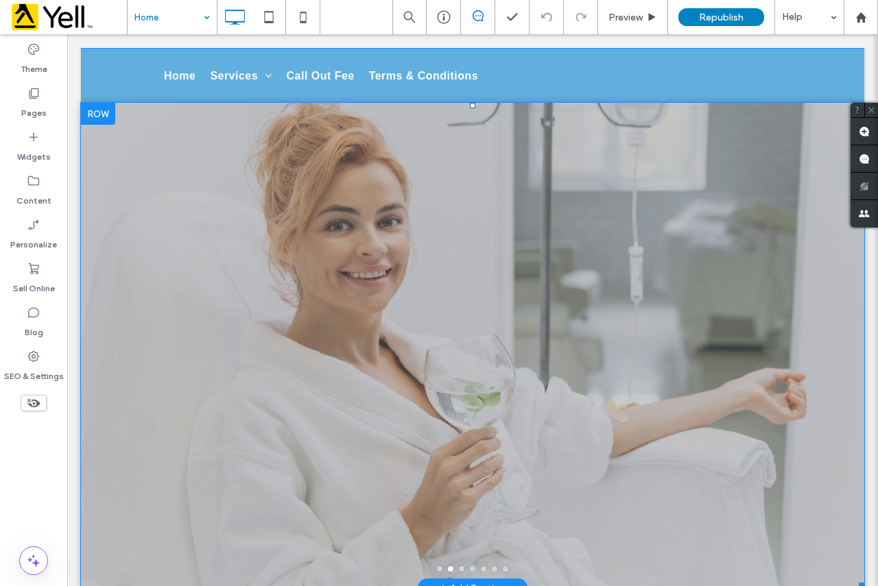
scroll to position [0, 0]
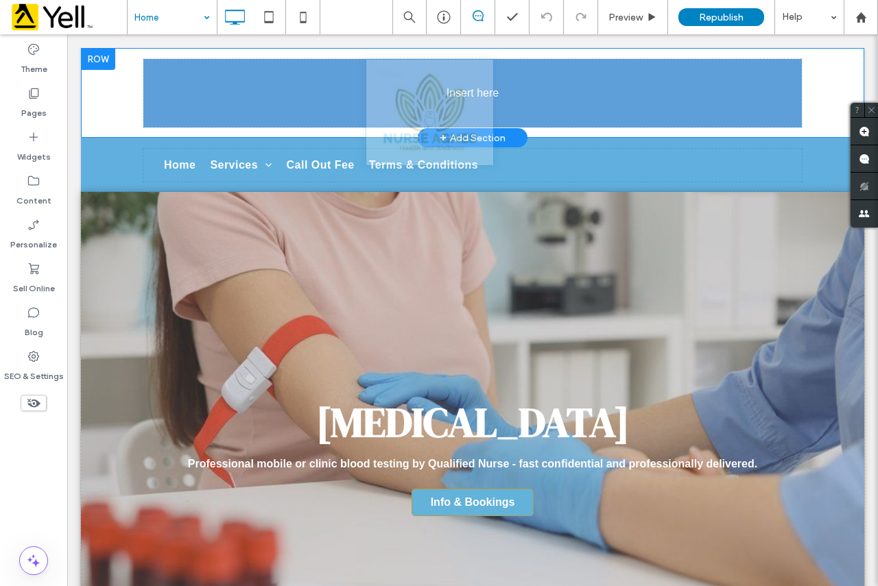
drag, startPoint x: 446, startPoint y: 119, endPoint x: 501, endPoint y: 99, distance: 58.8
drag, startPoint x: 404, startPoint y: 125, endPoint x: 507, endPoint y: 128, distance: 103.6
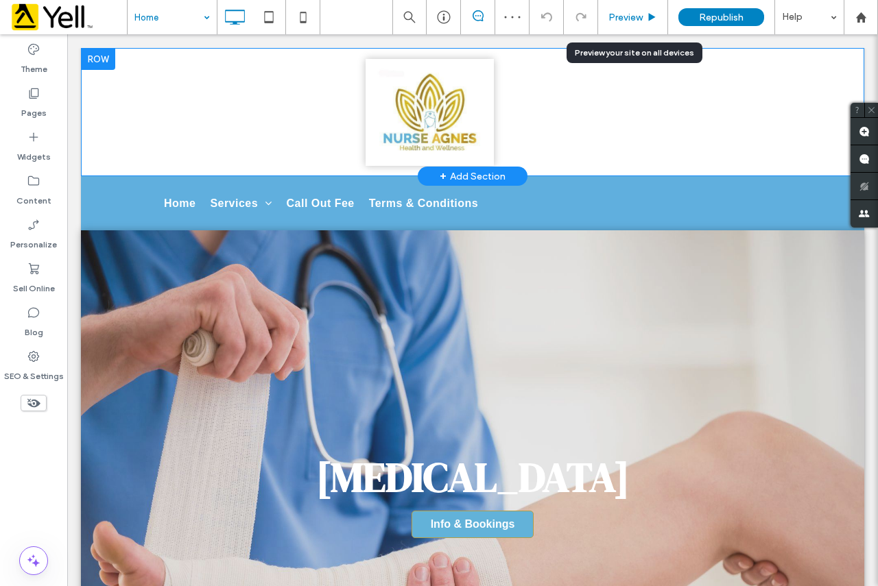
click at [630, 14] on span "Preview" at bounding box center [625, 18] width 34 height 12
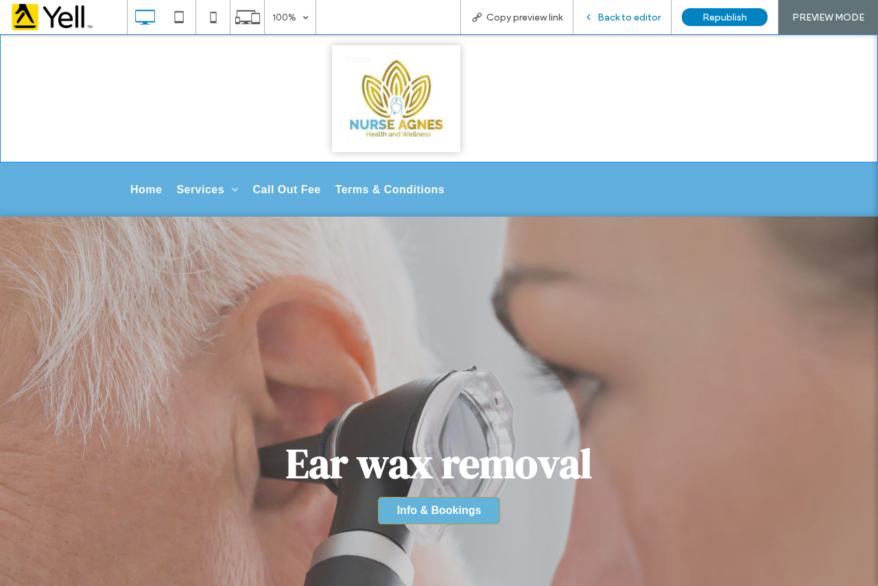
click at [597, 18] on div "Back to editor" at bounding box center [621, 18] width 97 height 12
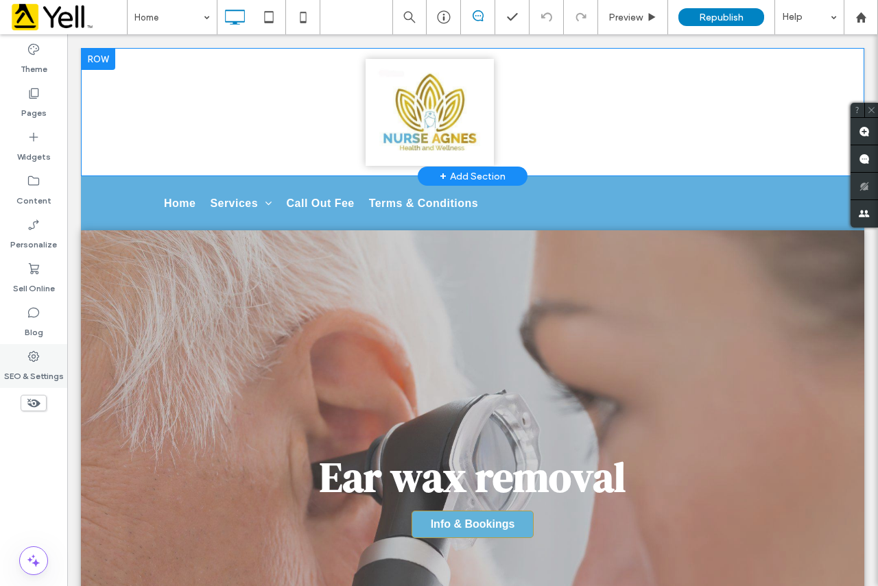
click at [41, 357] on div "SEO & Settings" at bounding box center [33, 366] width 67 height 44
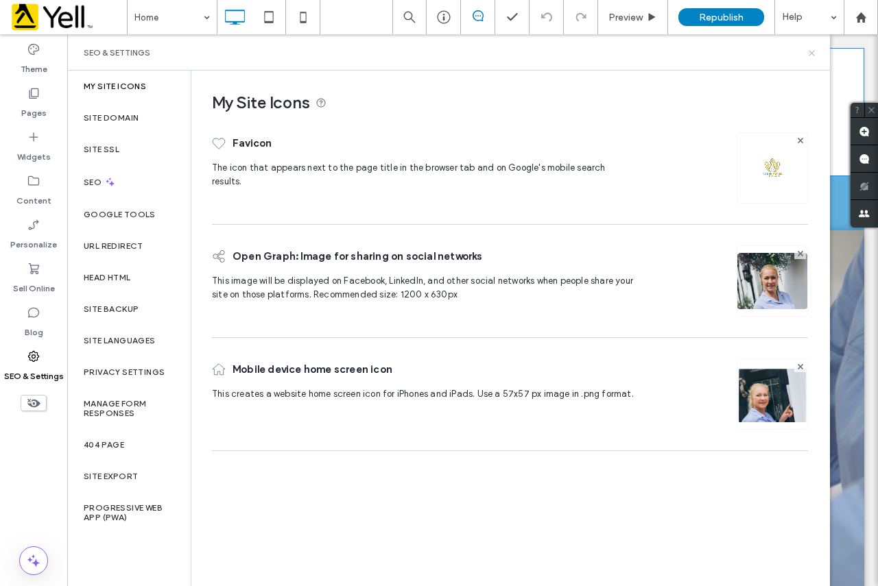
click at [808, 56] on icon at bounding box center [811, 53] width 10 height 10
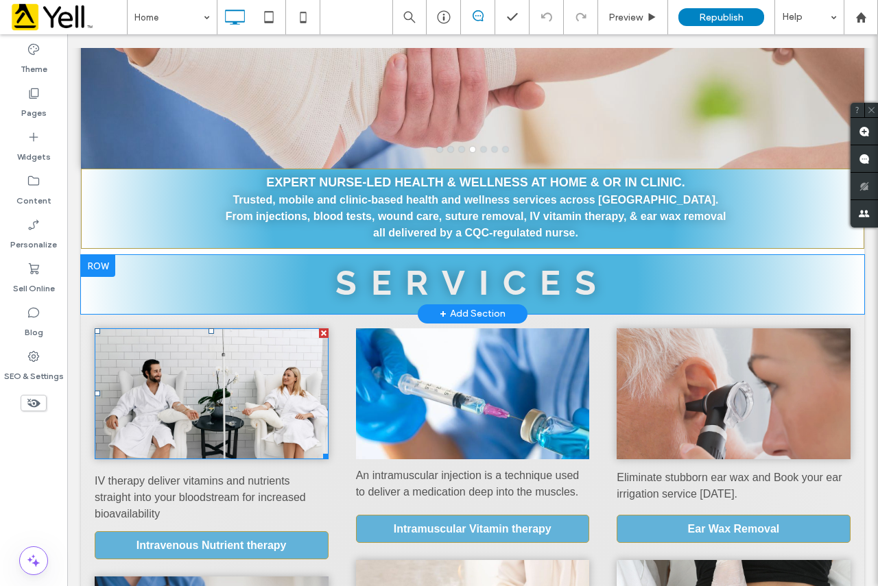
scroll to position [549, 0]
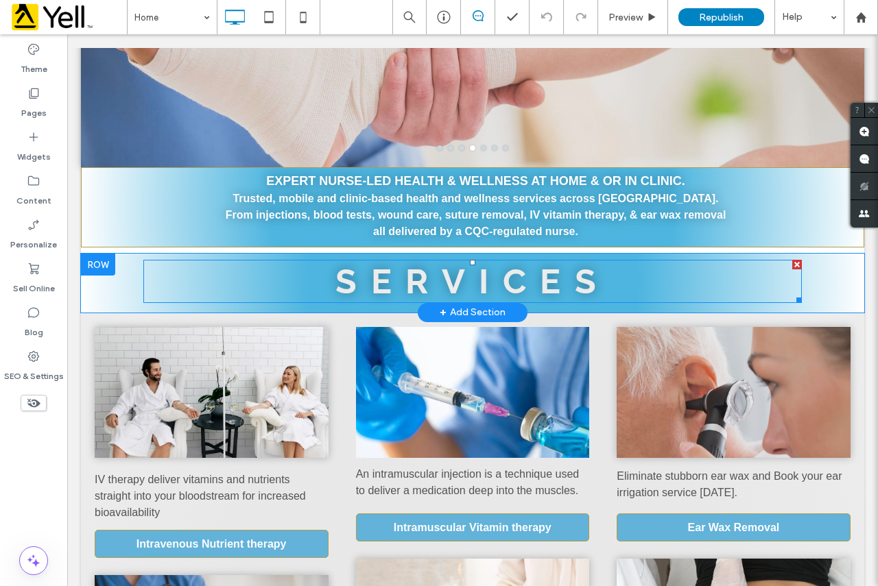
click at [354, 276] on span "SERVICES" at bounding box center [472, 281] width 274 height 40
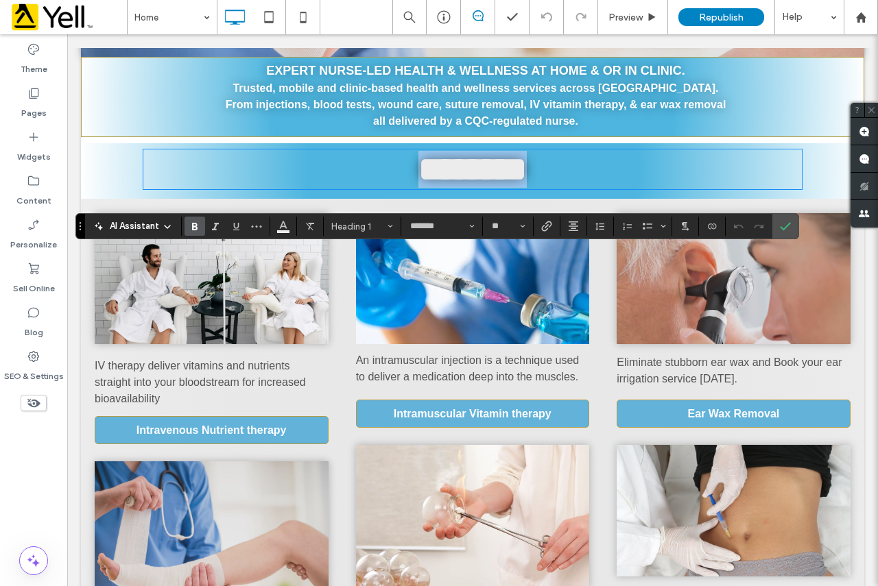
scroll to position [754, 0]
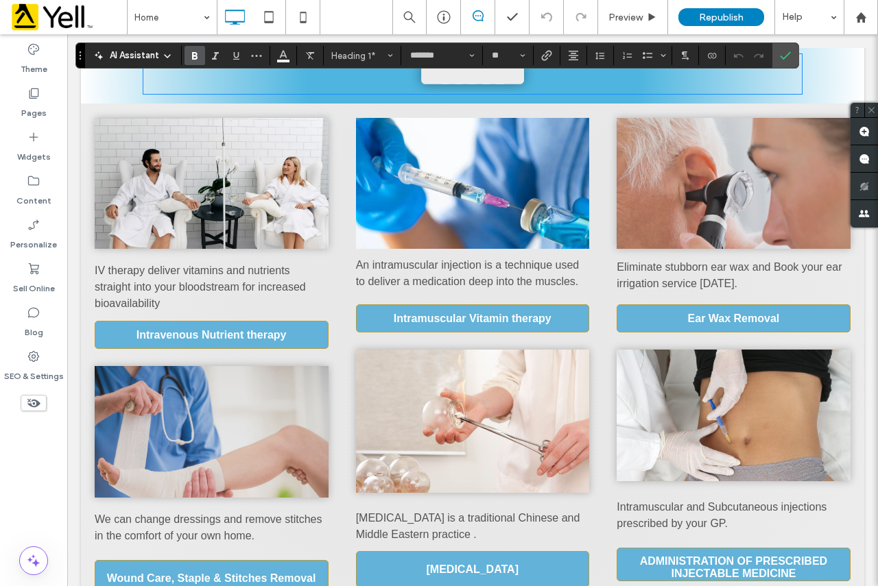
click at [356, 276] on div "An intramuscular injection is a technique used to deliver a medication deep int…" at bounding box center [473, 274] width 234 height 36
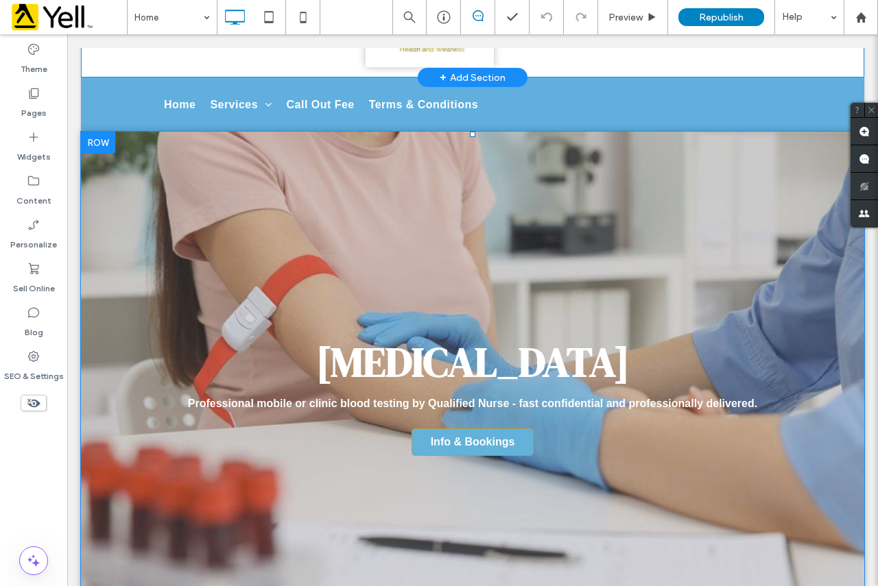
scroll to position [0, 0]
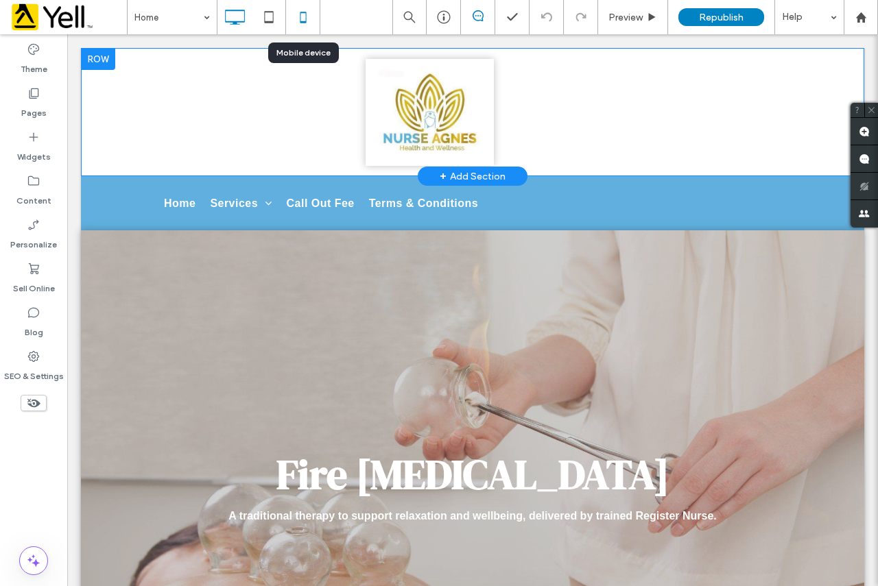
click at [304, 21] on use at bounding box center [303, 17] width 6 height 11
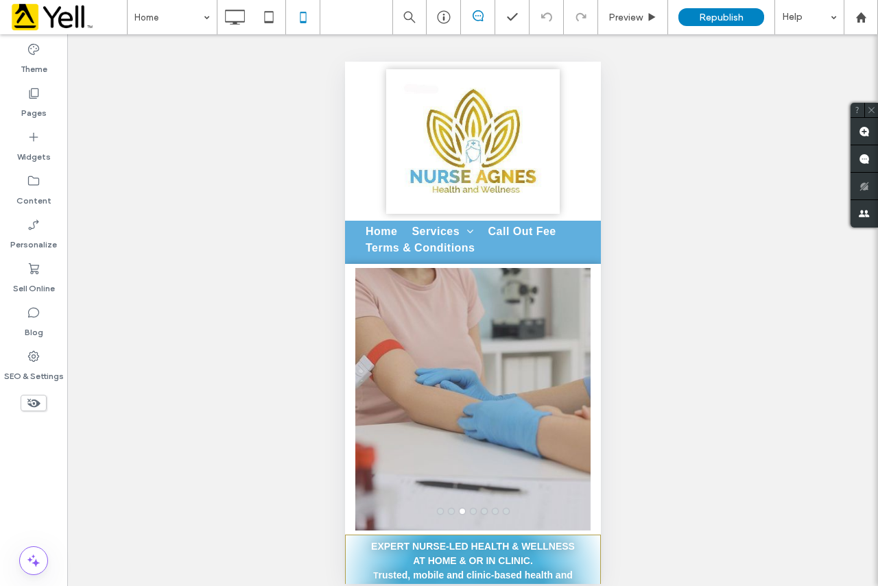
drag, startPoint x: 595, startPoint y: 162, endPoint x: 945, endPoint y: 178, distance: 350.8
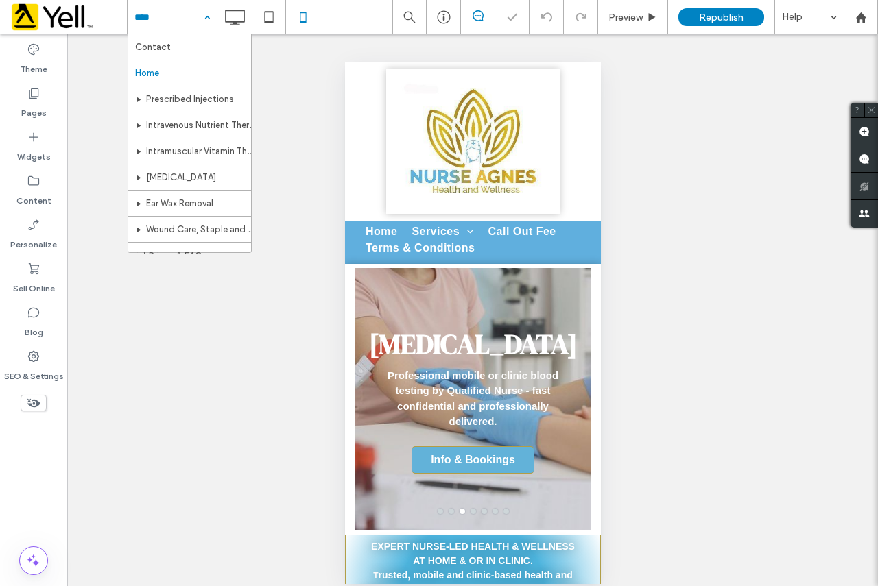
click at [195, 24] on input at bounding box center [168, 17] width 69 height 34
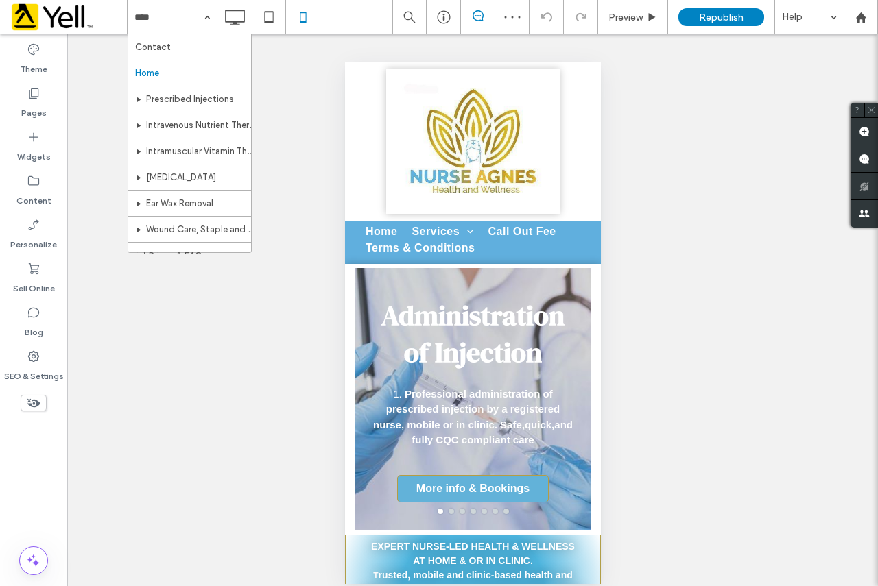
click at [302, 128] on div "Unhide? Yes Unhide? Yes Unhide? Yes Unhide? Yes Unhide? Yes Unhide? Yes Unhide?…" at bounding box center [472, 317] width 811 height 567
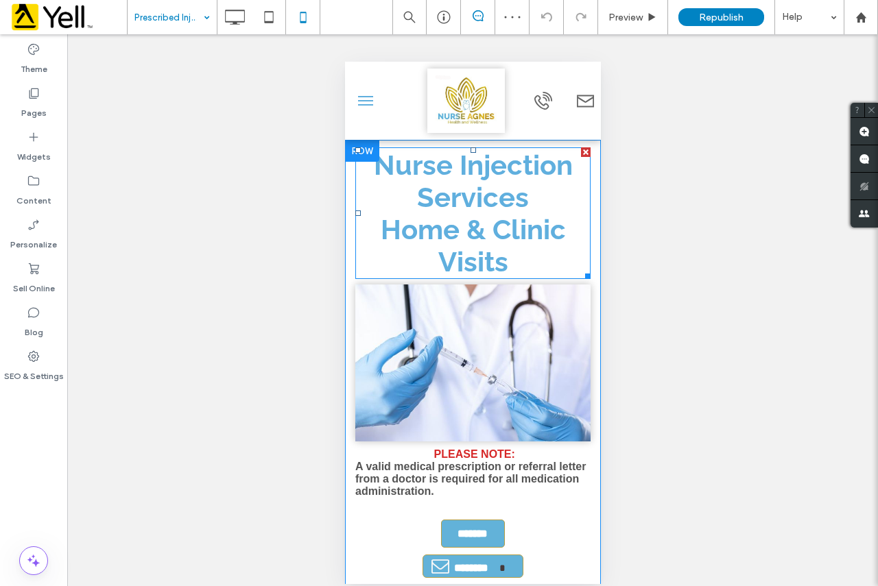
click at [454, 250] on span "Home & Clinic Visits ﻿" at bounding box center [472, 245] width 185 height 64
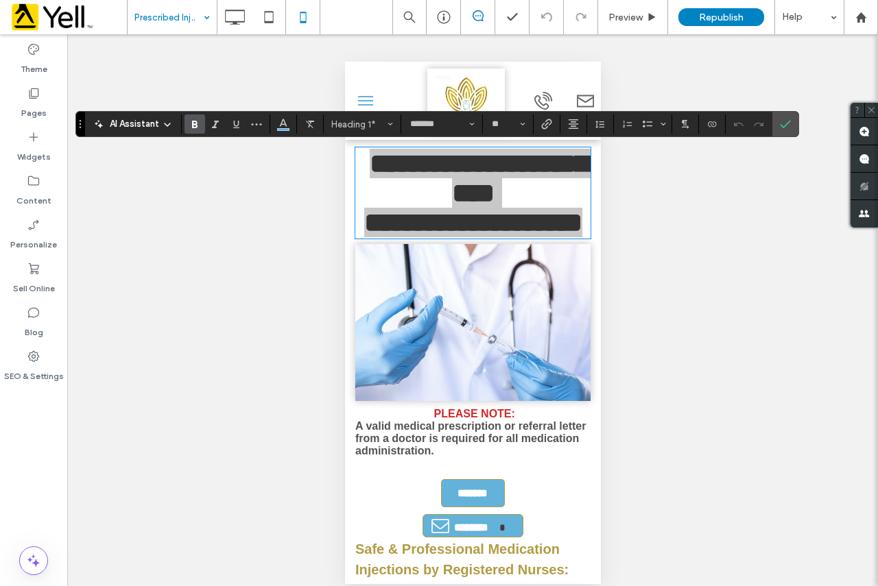
click at [289, 228] on div "Unhide? Yes Unhide? Yes Unhide? Yes Unhide? Yes Unhide? Yes Unhide? Yes Unhide?…" at bounding box center [472, 317] width 811 height 567
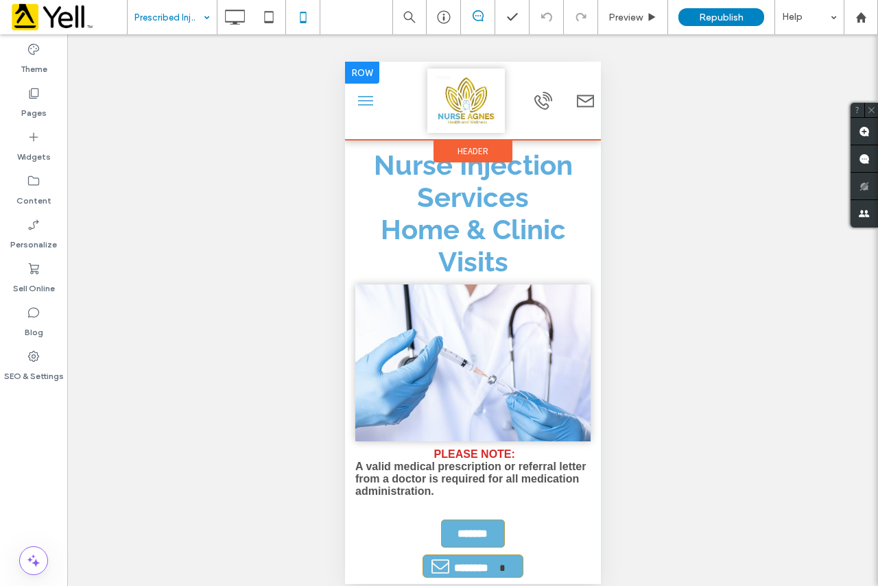
click at [396, 82] on div at bounding box center [452, 101] width 121 height 64
click at [365, 96] on span "menu" at bounding box center [364, 96] width 15 height 1
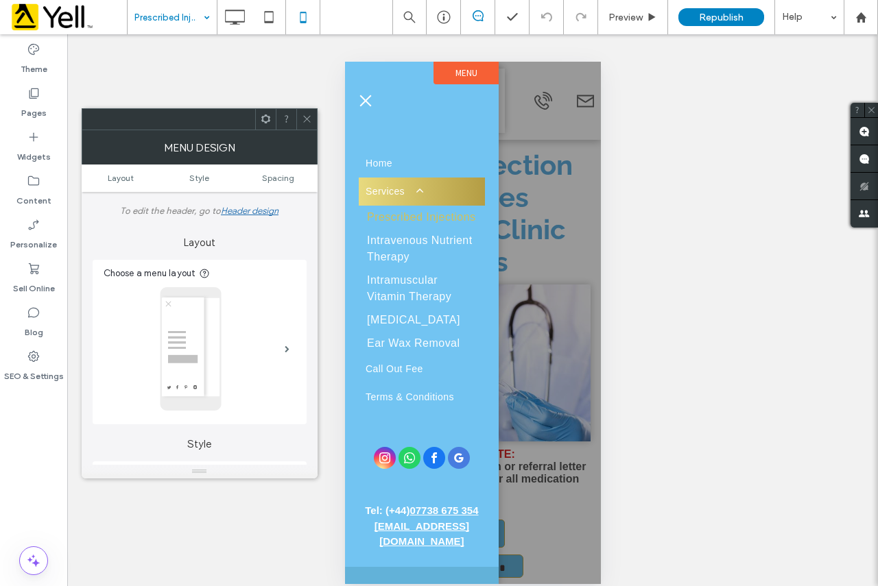
click at [300, 50] on div "Unhide? Yes Unhide? Yes Unhide? Yes Unhide? Yes Unhide? Yes Unhide? Yes Unhide?…" at bounding box center [472, 317] width 811 height 567
click at [368, 99] on button "menu" at bounding box center [364, 100] width 27 height 27
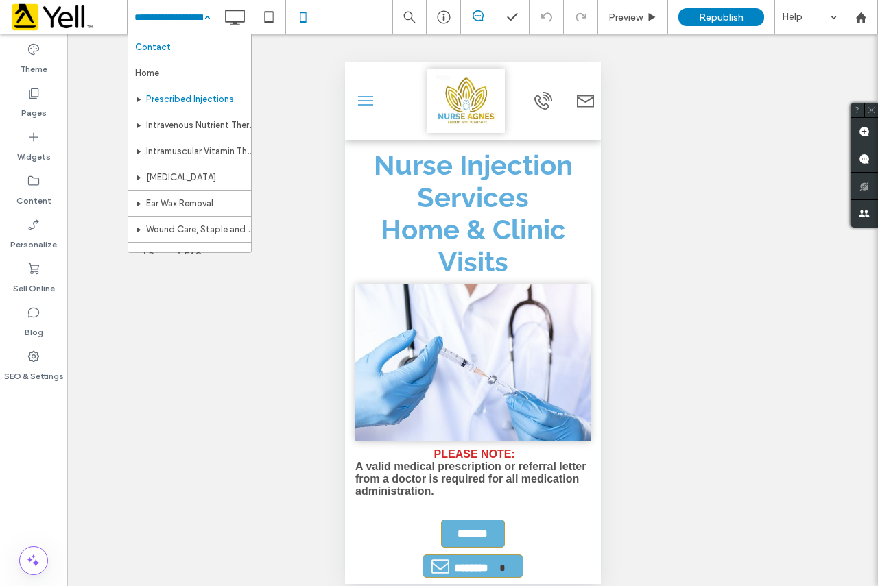
drag, startPoint x: 157, startPoint y: 23, endPoint x: 160, endPoint y: 37, distance: 14.7
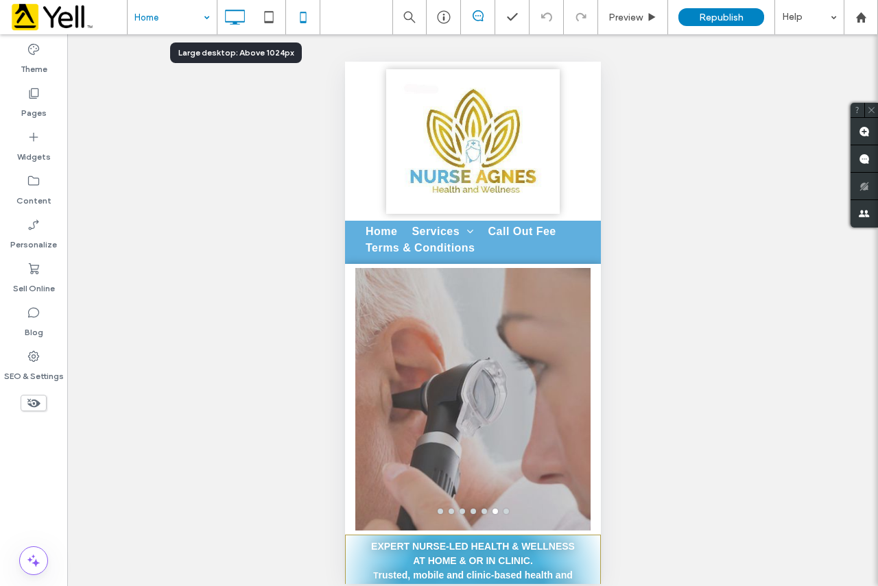
click at [228, 23] on icon at bounding box center [234, 16] width 27 height 27
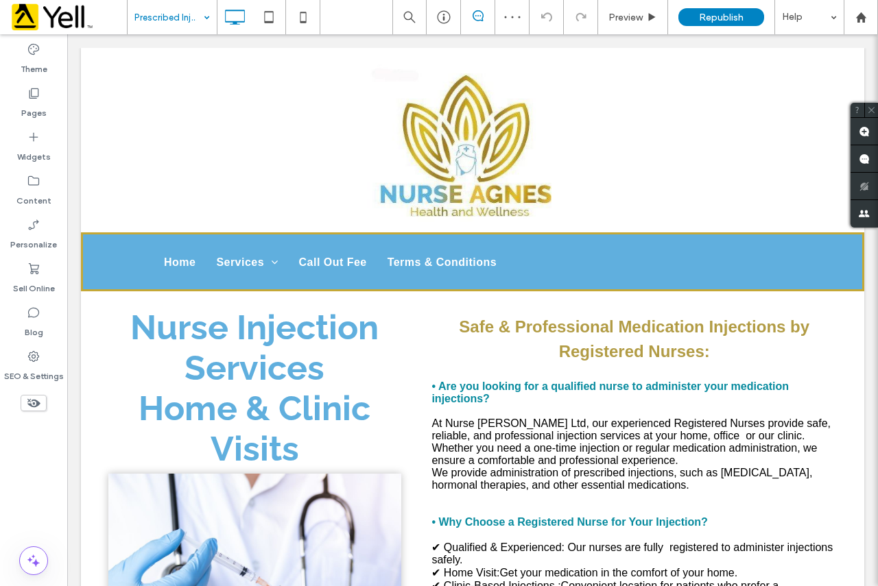
click at [184, 17] on input at bounding box center [168, 17] width 69 height 34
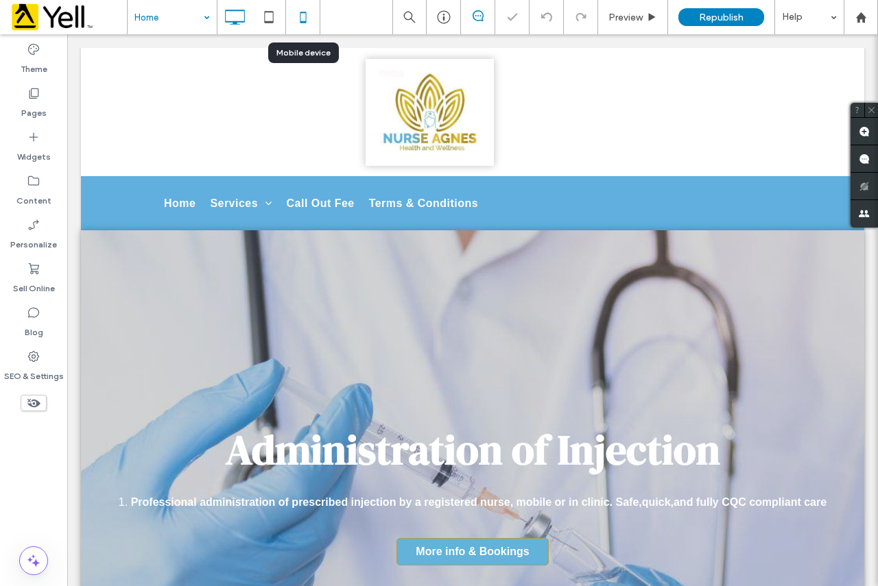
click at [303, 16] on icon at bounding box center [302, 16] width 27 height 27
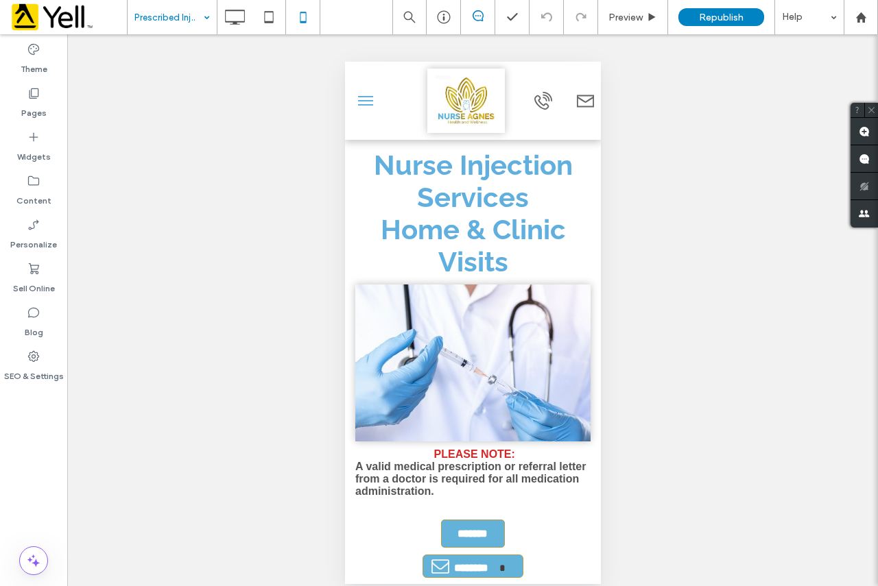
click at [367, 97] on button "menu" at bounding box center [364, 100] width 27 height 27
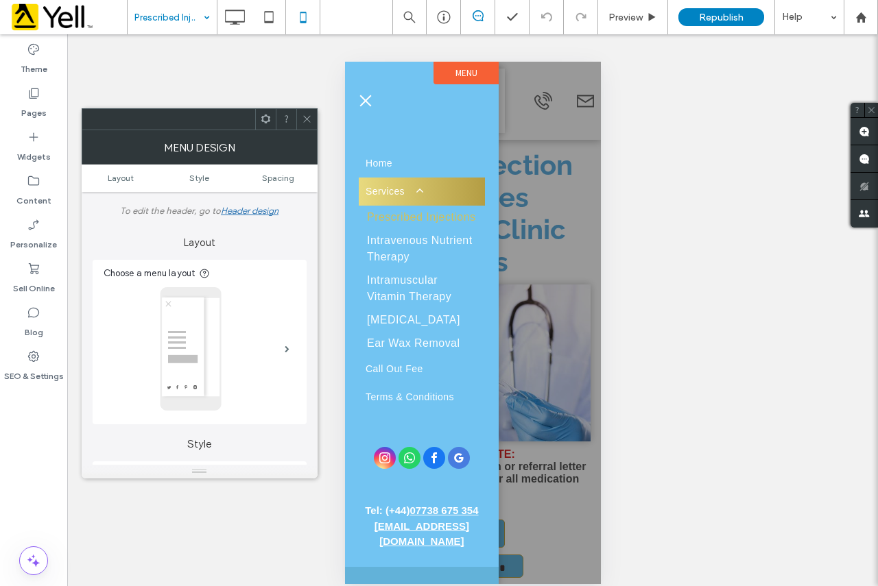
click at [368, 96] on span "menu" at bounding box center [365, 101] width 12 height 12
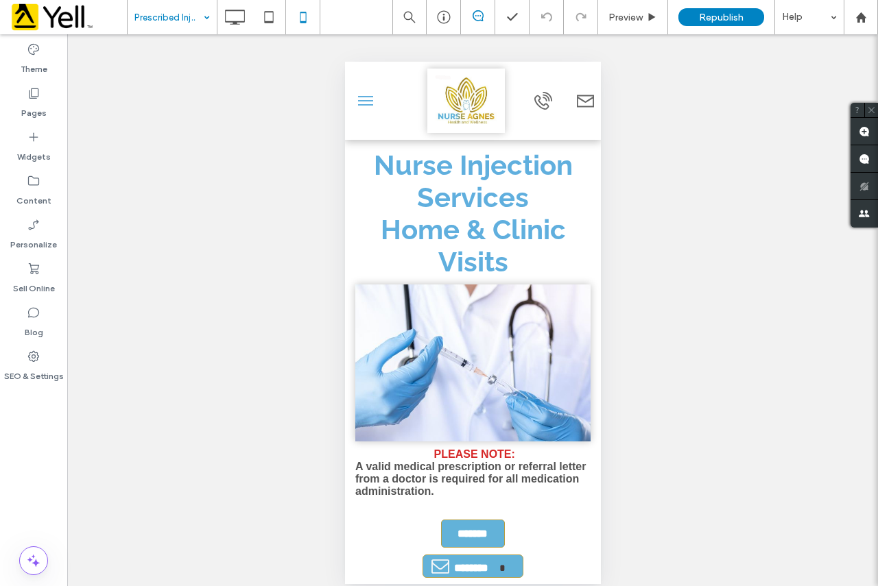
click at [372, 100] on span "menu" at bounding box center [364, 100] width 15 height 1
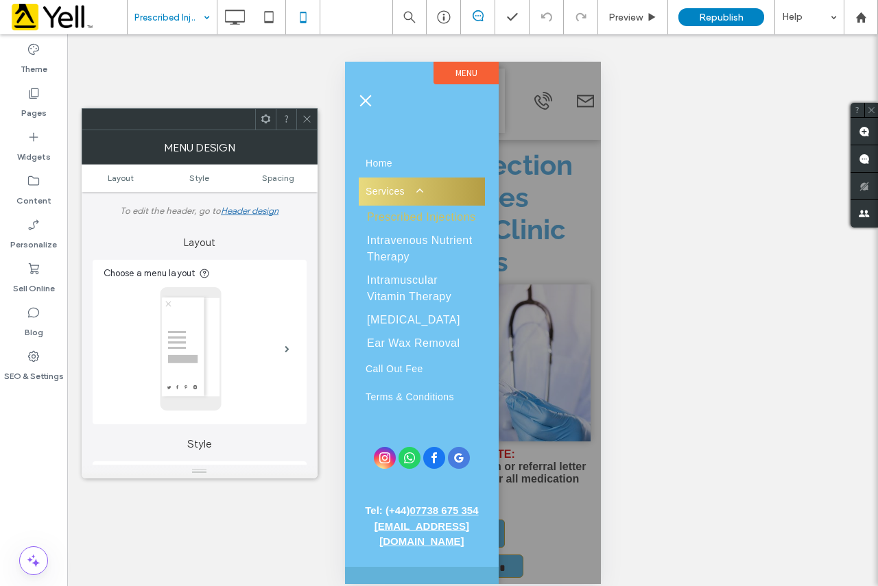
click at [378, 96] on button "menu" at bounding box center [364, 100] width 27 height 27
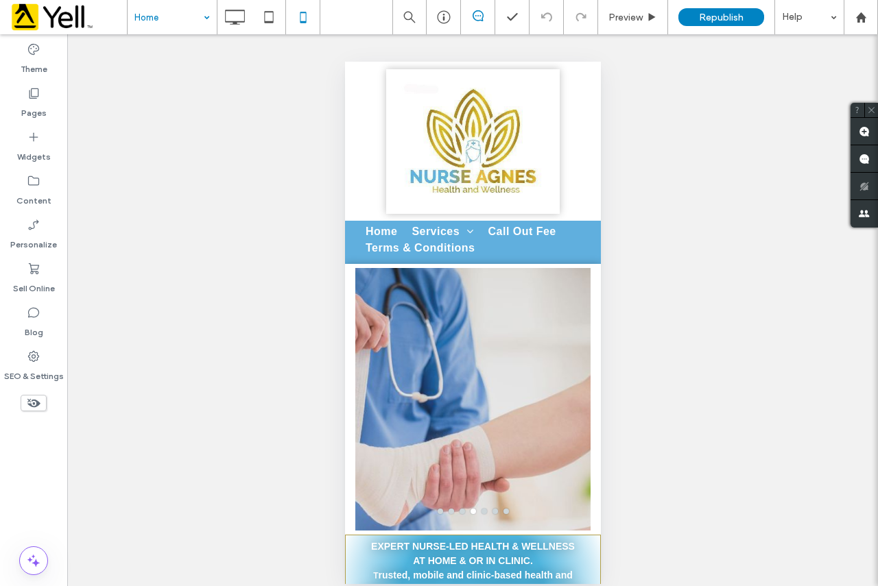
click at [170, 21] on input at bounding box center [168, 17] width 69 height 34
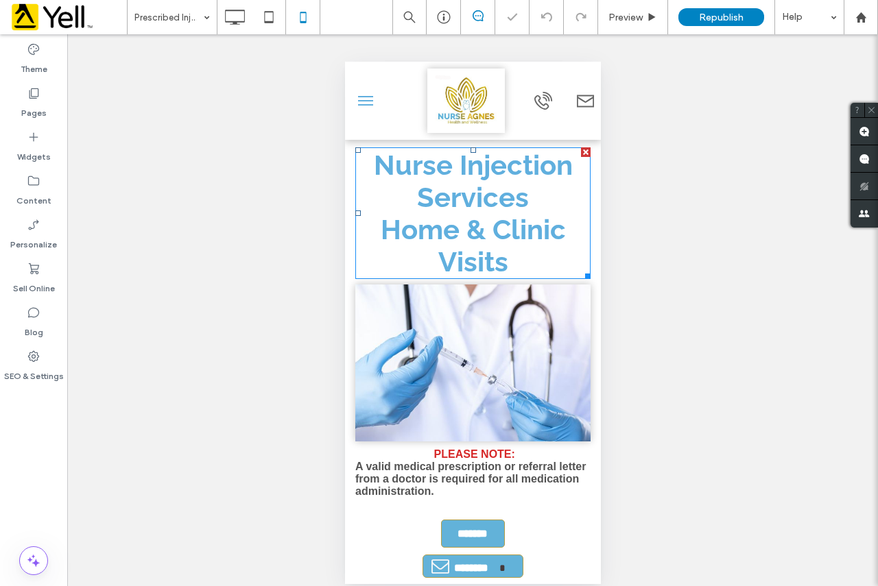
click at [455, 204] on span "Nurse Injection Services" at bounding box center [472, 181] width 199 height 64
type input "*******"
type input "**"
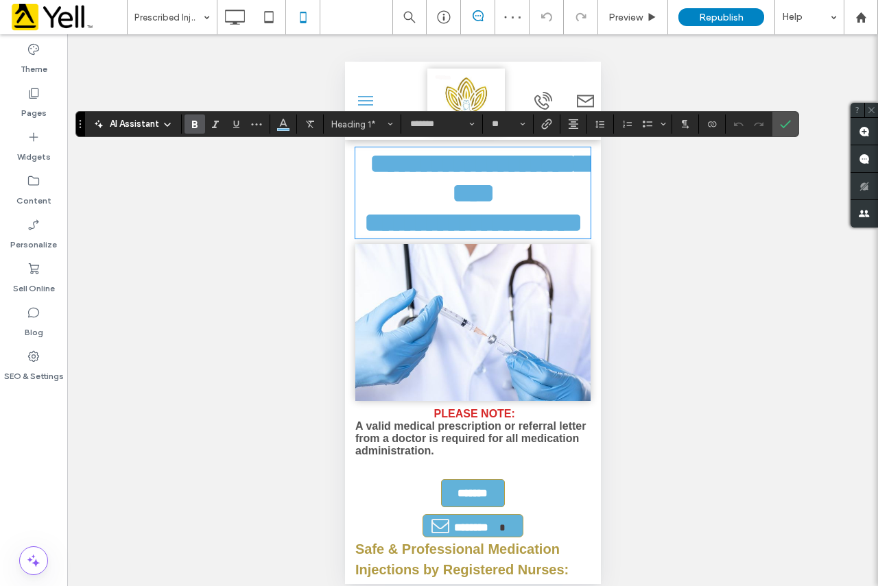
click at [318, 173] on div "Unhide? Yes Unhide? Yes Unhide? Yes Unhide? Yes Unhide? Yes Unhide? Yes Unhide?…" at bounding box center [472, 317] width 811 height 567
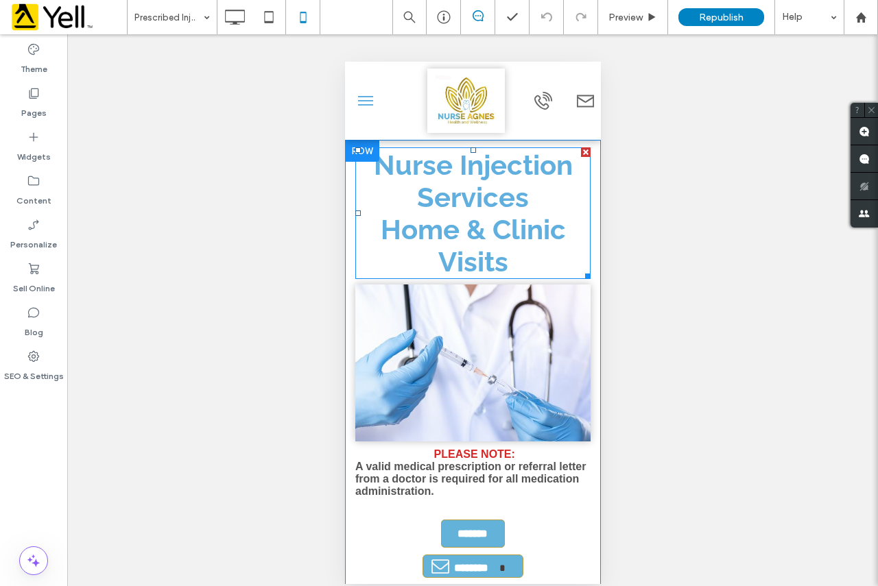
click at [436, 192] on span "Nurse Injection Services" at bounding box center [472, 181] width 199 height 64
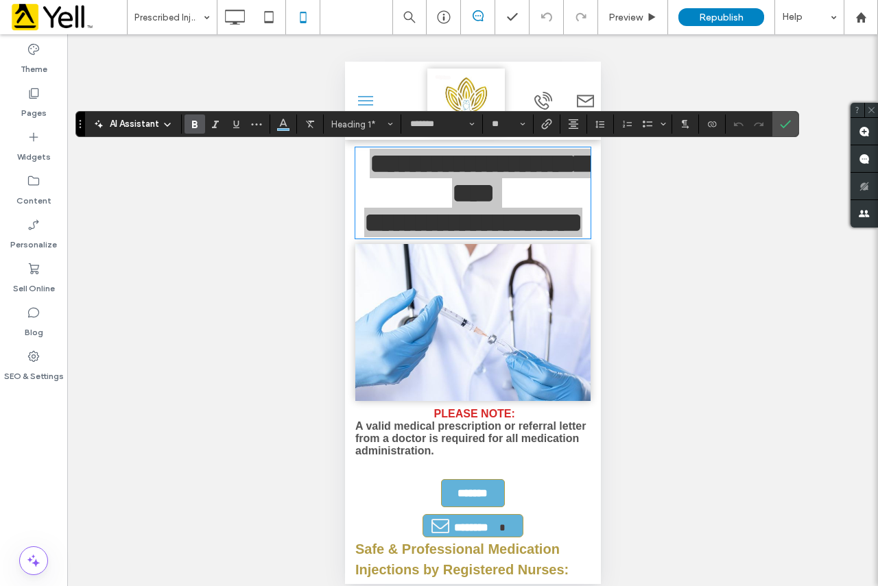
click at [206, 219] on div "Unhide? Yes Unhide? Yes Unhide? Yes Unhide? Yes Unhide? Yes Unhide? Yes Unhide?…" at bounding box center [472, 317] width 811 height 567
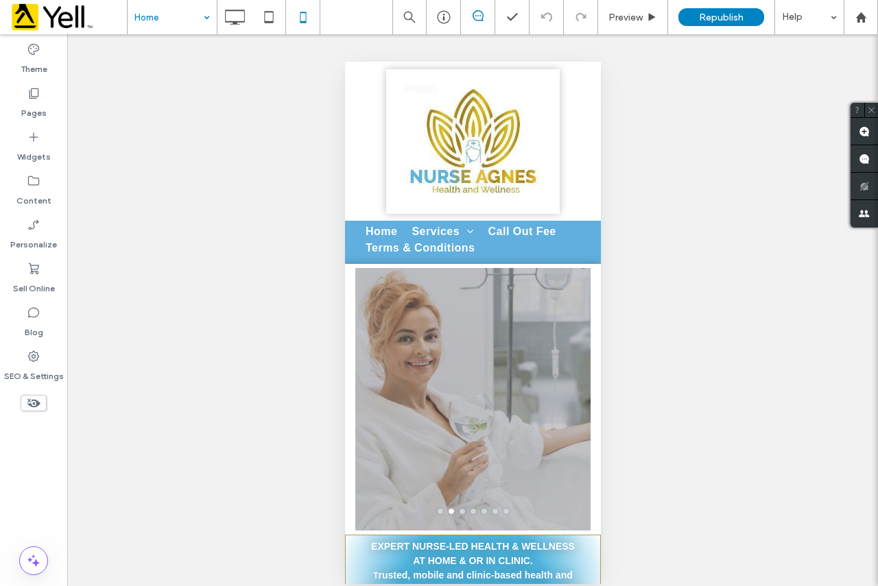
click at [189, 16] on input at bounding box center [168, 17] width 69 height 34
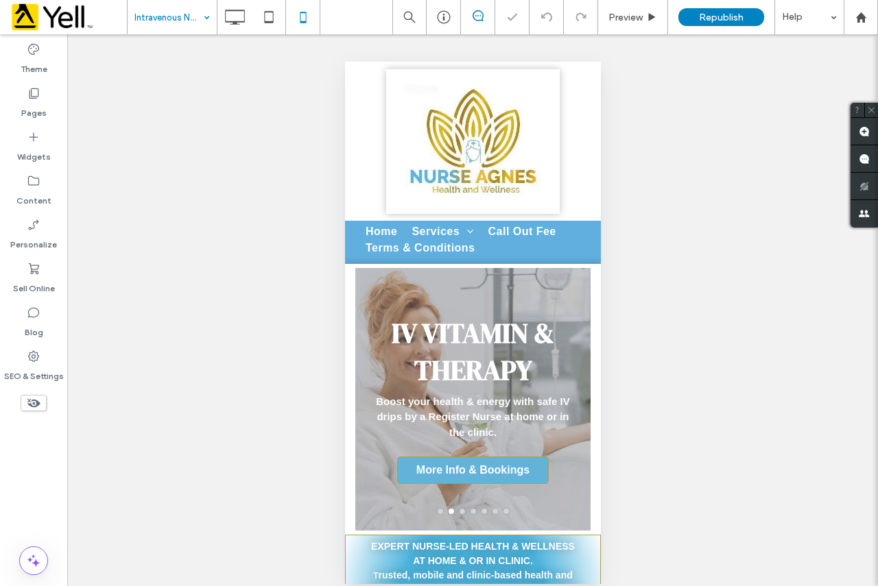
click at [202, 25] on div "Intravenous Nutrient Therapy" at bounding box center [172, 17] width 89 height 34
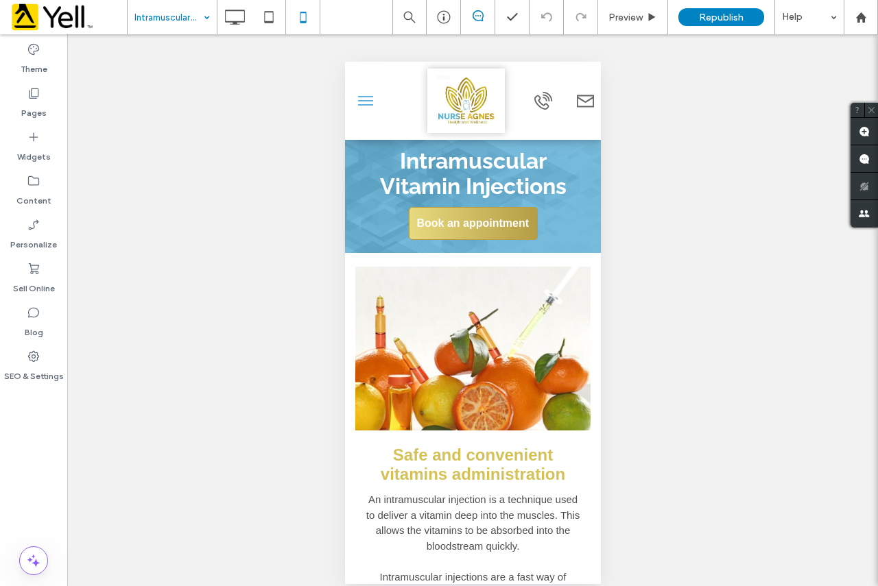
click at [178, 21] on input at bounding box center [168, 17] width 69 height 34
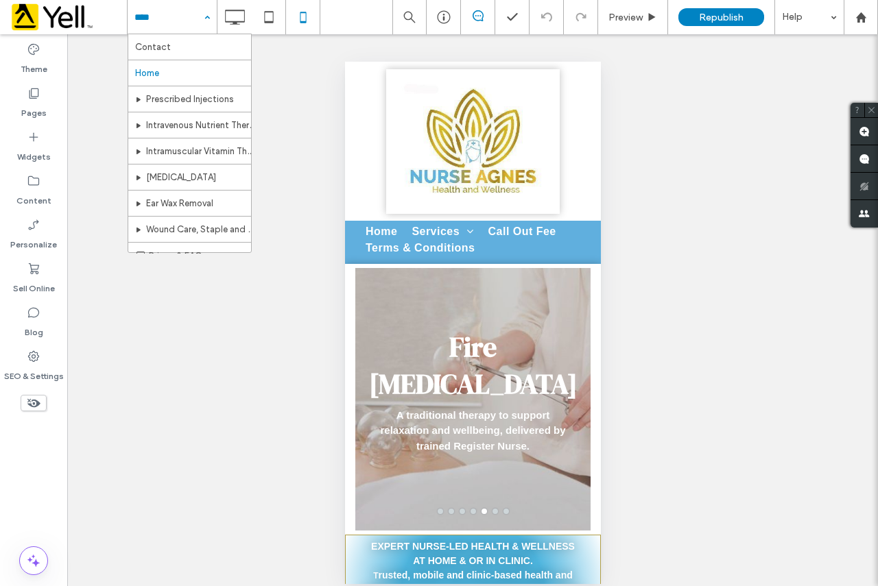
click at [185, 23] on input at bounding box center [168, 17] width 69 height 34
click at [204, 18] on div "Contact Home Prescribed Injections Intravenous Nutrient Therapy Intramuscular V…" at bounding box center [172, 17] width 89 height 34
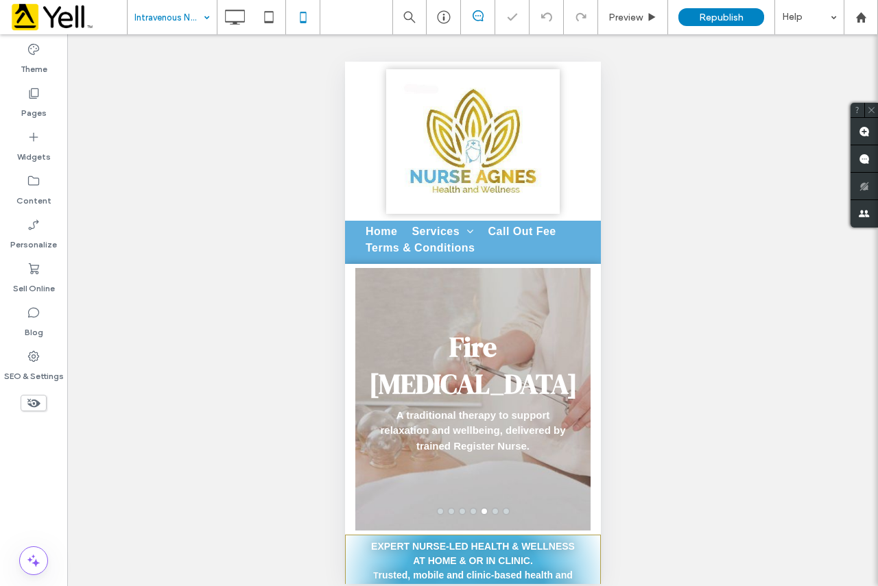
click at [183, 20] on input at bounding box center [168, 17] width 69 height 34
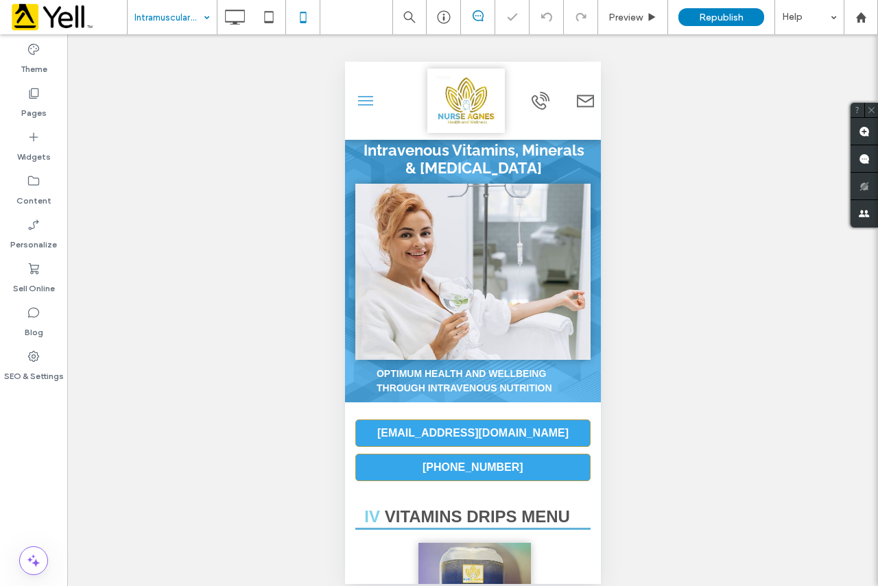
click at [205, 23] on div "Intramuscular Vitamin Therapy" at bounding box center [172, 17] width 89 height 34
click at [195, 32] on input at bounding box center [168, 17] width 69 height 34
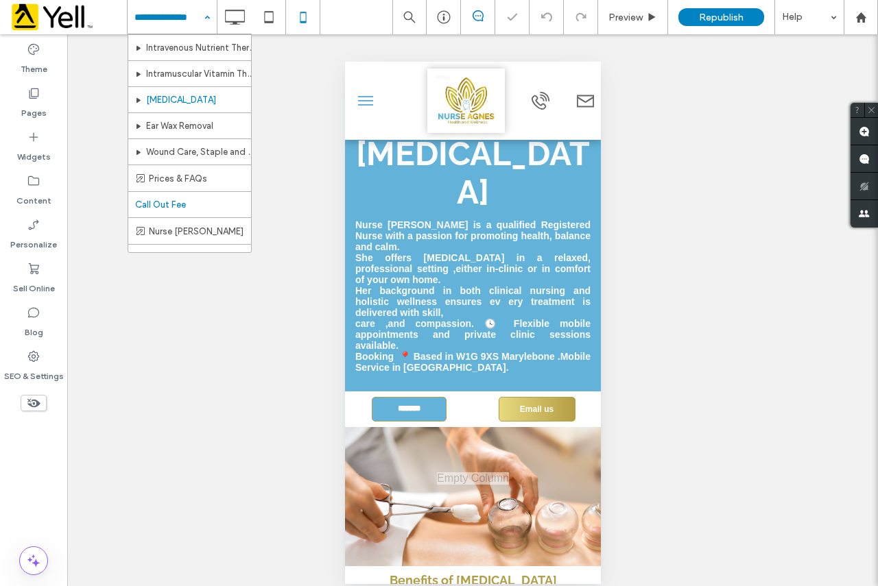
scroll to position [137, 0]
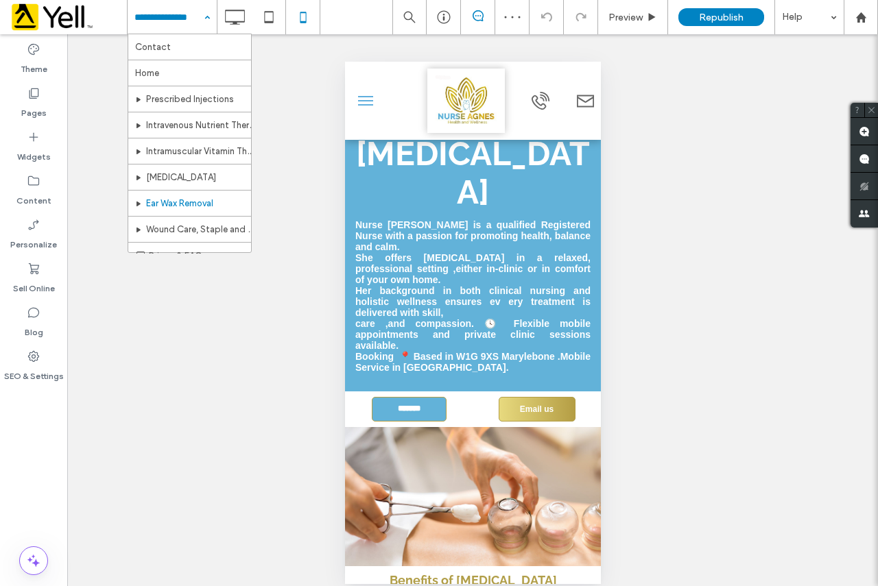
click at [187, 22] on input at bounding box center [168, 17] width 69 height 34
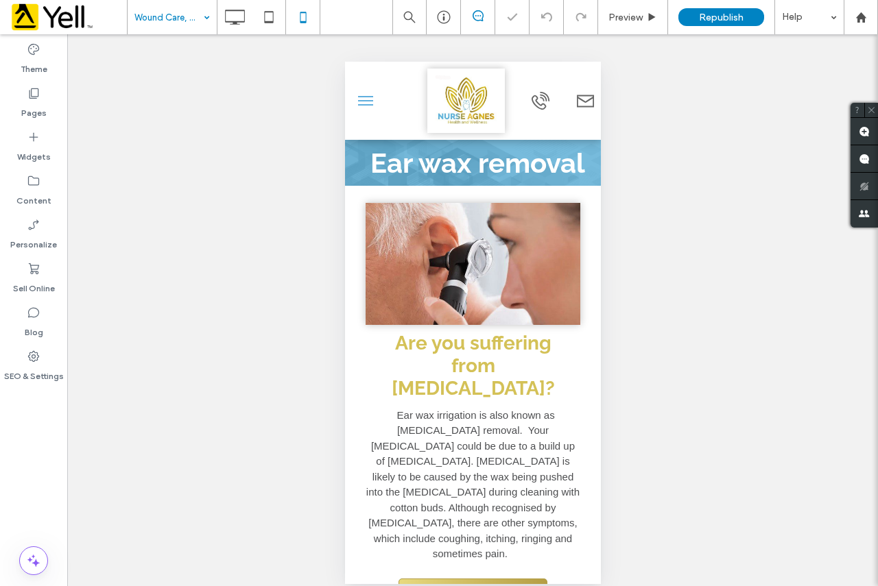
click at [198, 21] on div "Wound Care, Staple and Stitches Removal" at bounding box center [172, 17] width 89 height 34
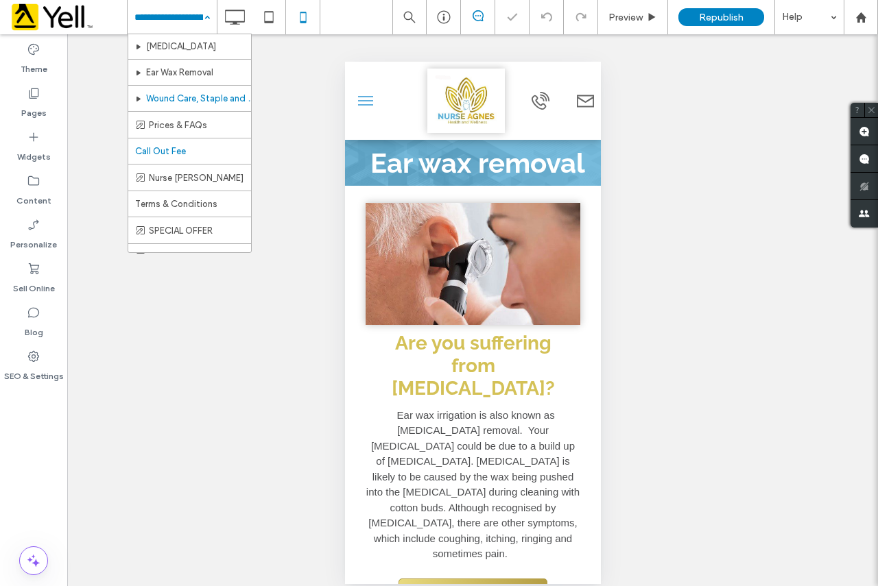
scroll to position [137, 0]
click at [189, 26] on input at bounding box center [168, 17] width 69 height 34
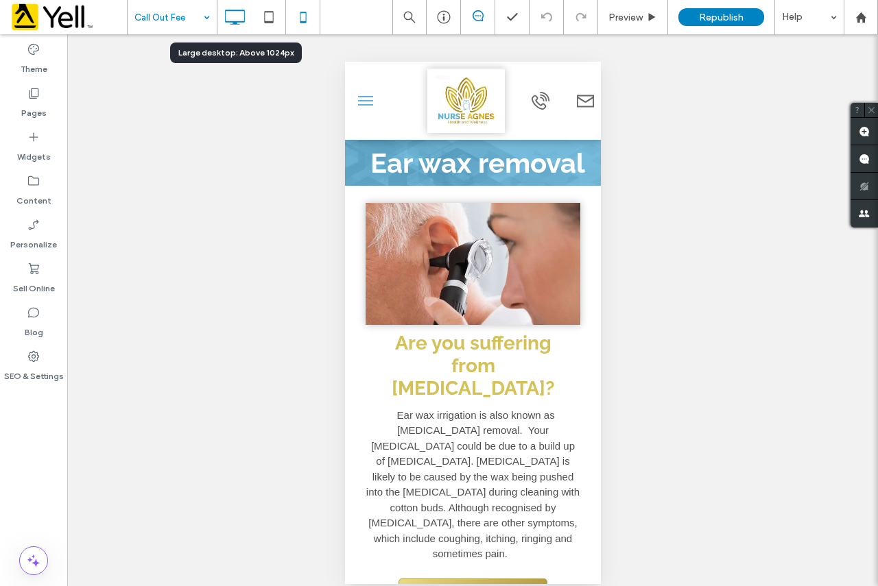
click at [240, 21] on icon at bounding box center [234, 16] width 27 height 27
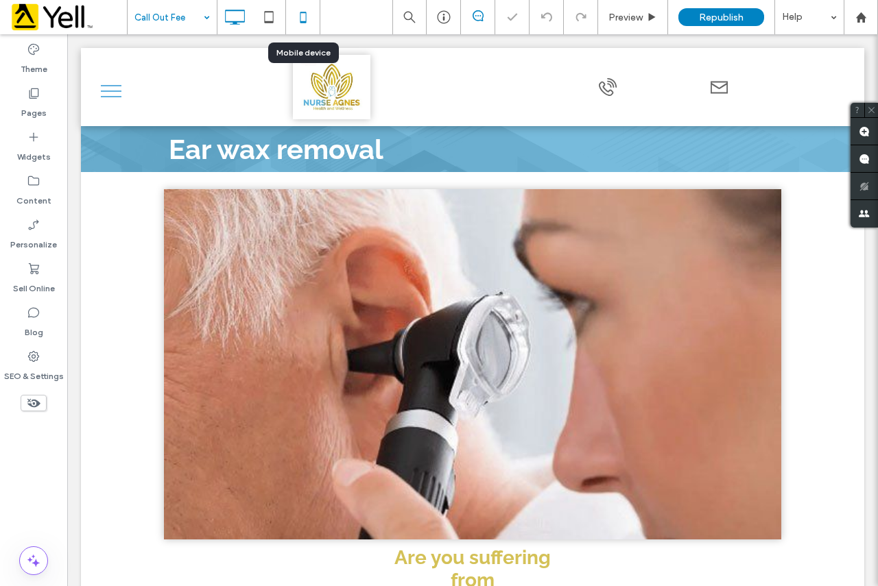
click at [295, 19] on icon at bounding box center [302, 16] width 27 height 27
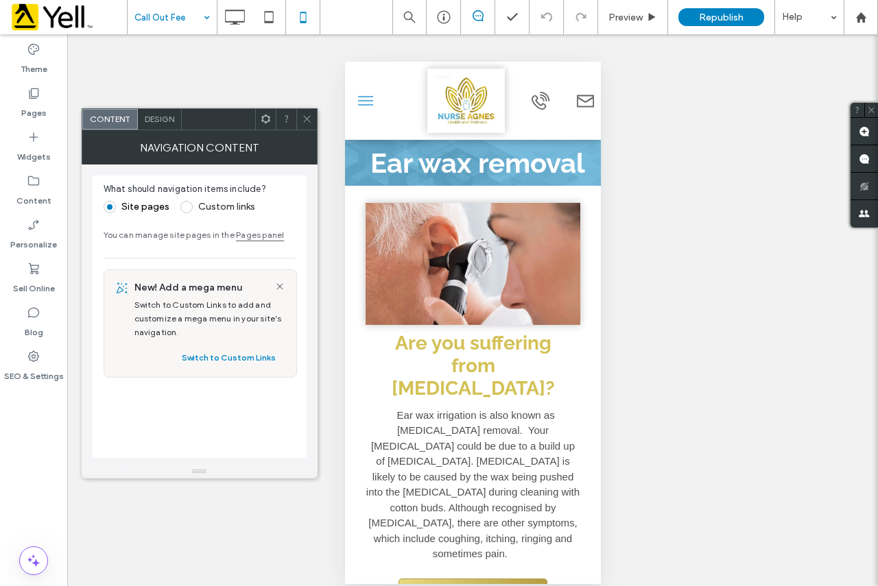
click at [217, 79] on div "Unhide? Yes Unhide? Yes Unhide? Yes Unhide? Yes Unhide? Yes Unhide? Yes Unhide?…" at bounding box center [472, 317] width 811 height 567
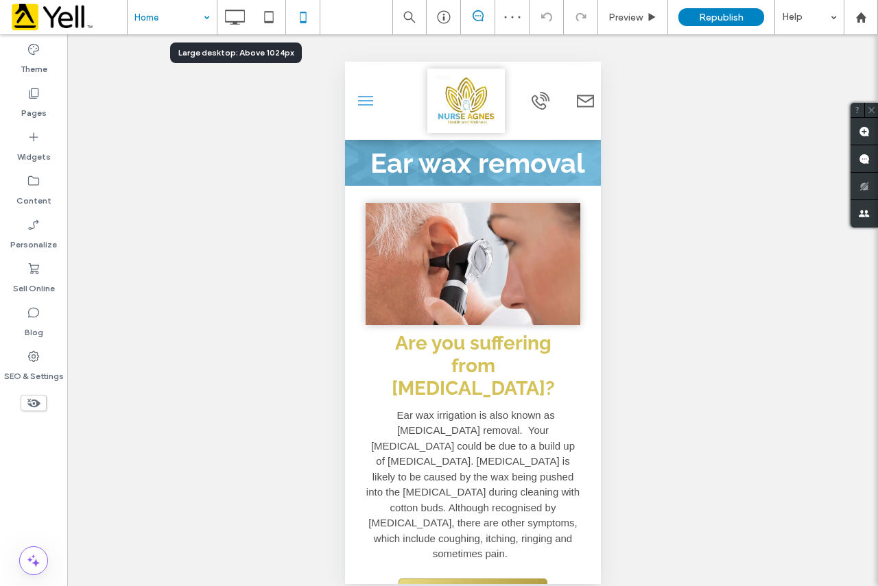
click at [194, 19] on input at bounding box center [168, 17] width 69 height 34
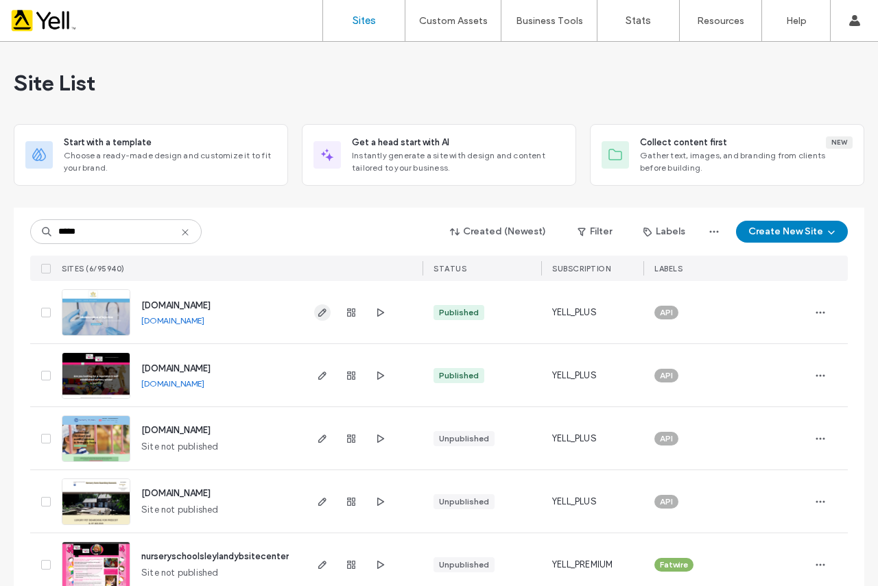
type input "*****"
click at [322, 315] on icon "button" at bounding box center [322, 312] width 11 height 11
